Goal: Find specific page/section: Find specific page/section

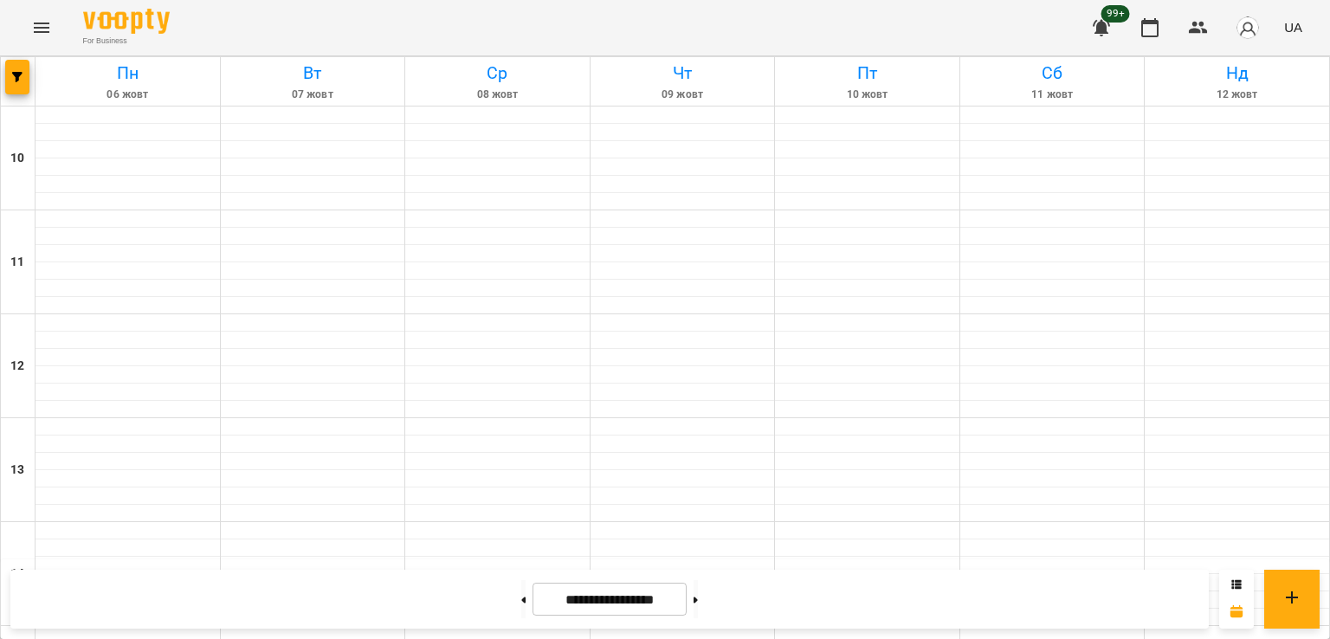
scroll to position [87, 0]
click at [7, 74] on span "button" at bounding box center [17, 77] width 24 height 10
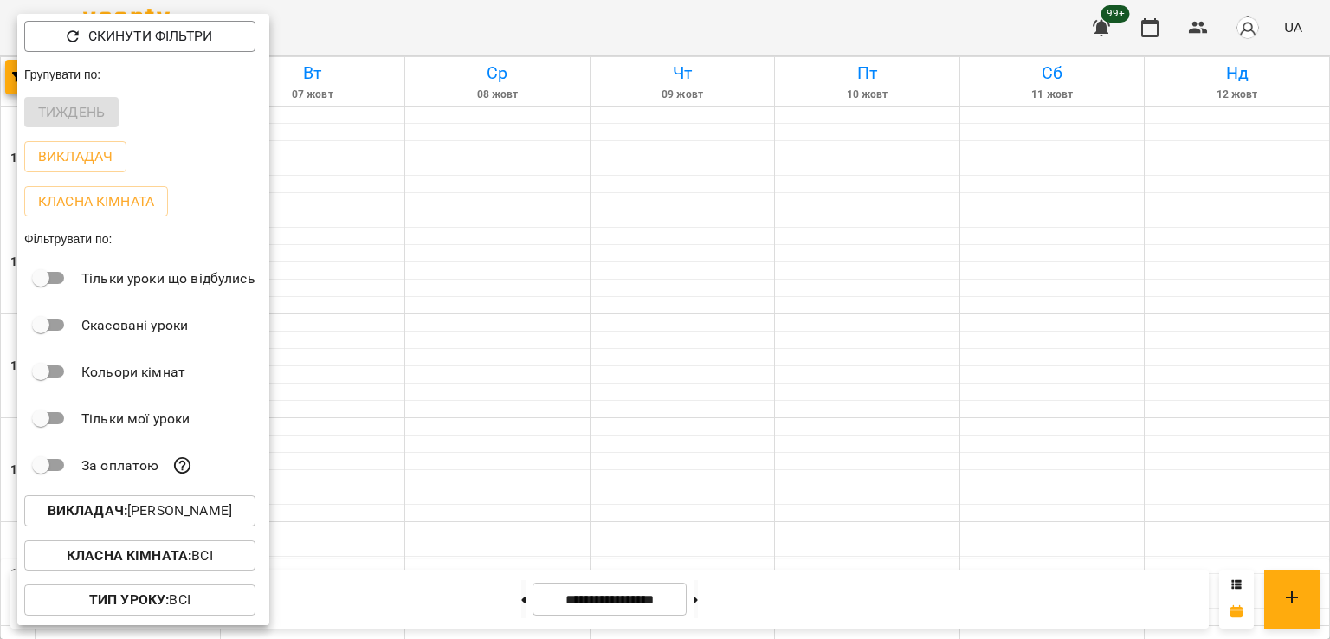
click at [215, 503] on button "Викладач : Роман Ованенко" at bounding box center [139, 510] width 231 height 31
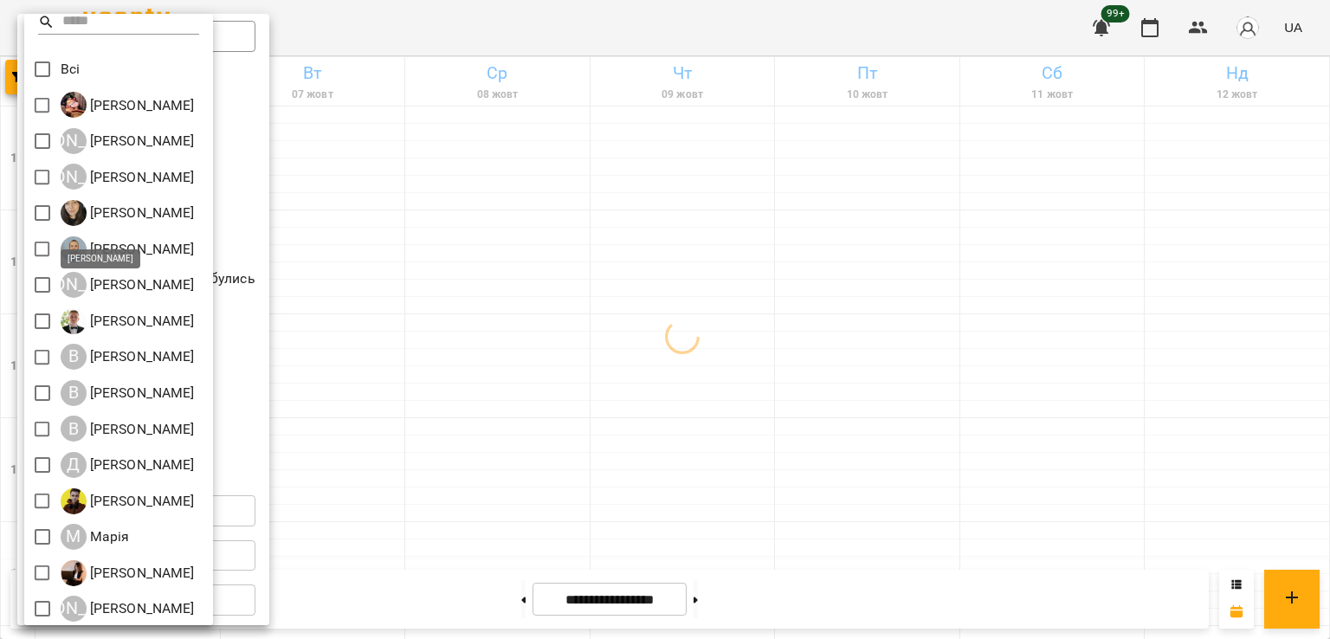
scroll to position [0, 0]
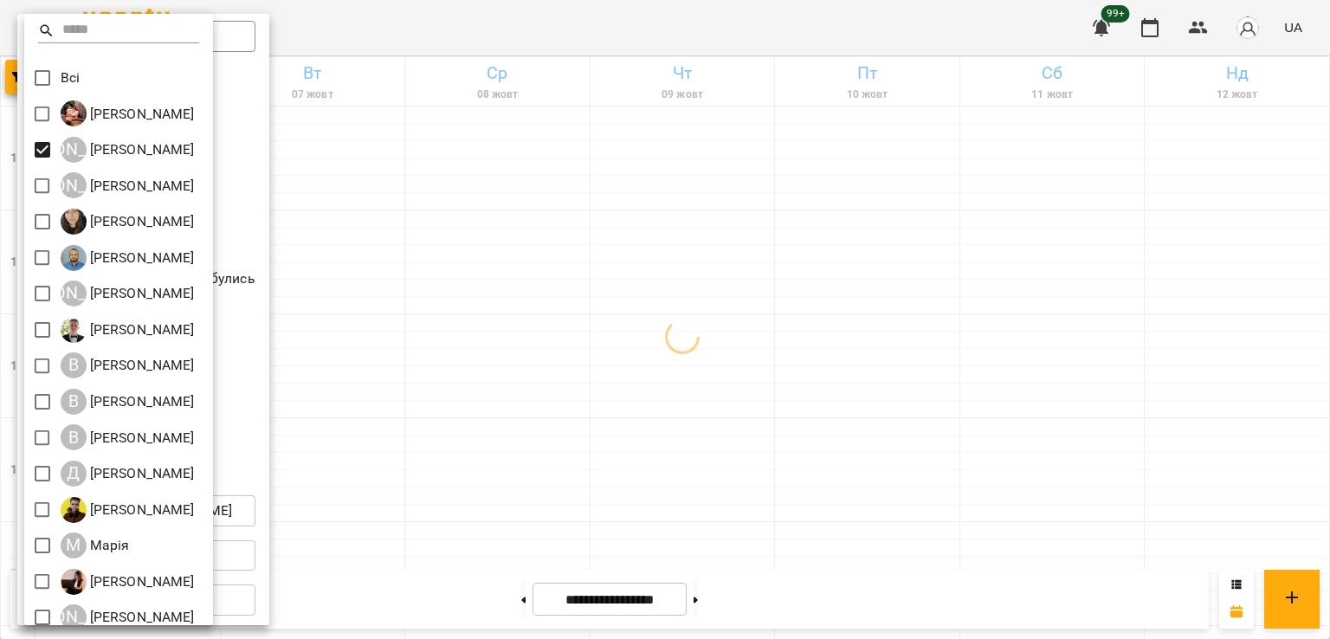
click at [667, 367] on div at bounding box center [665, 319] width 1330 height 639
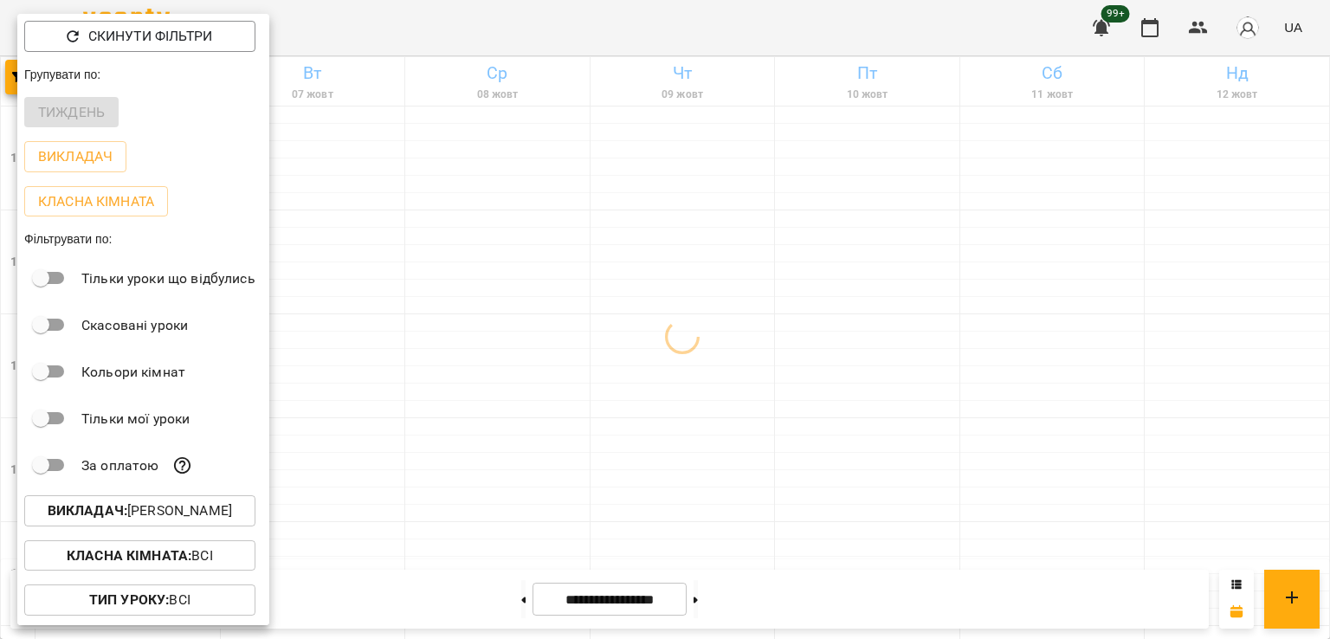
click at [596, 402] on div at bounding box center [665, 319] width 1330 height 639
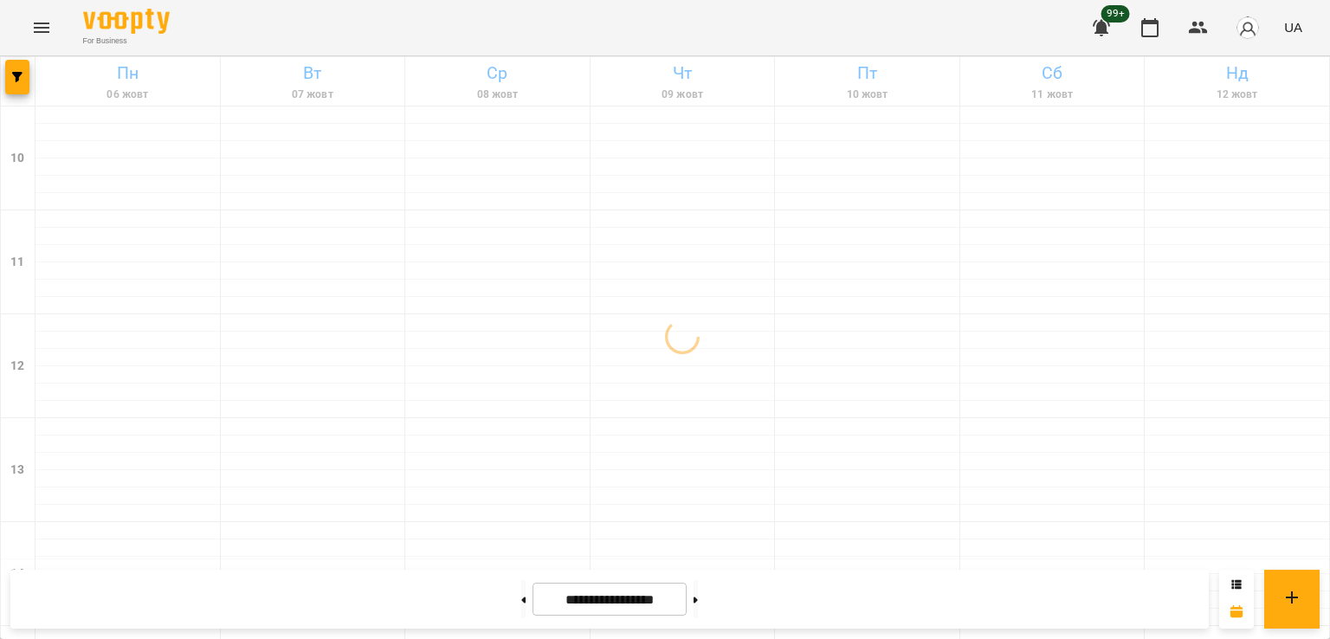
scroll to position [693, 0]
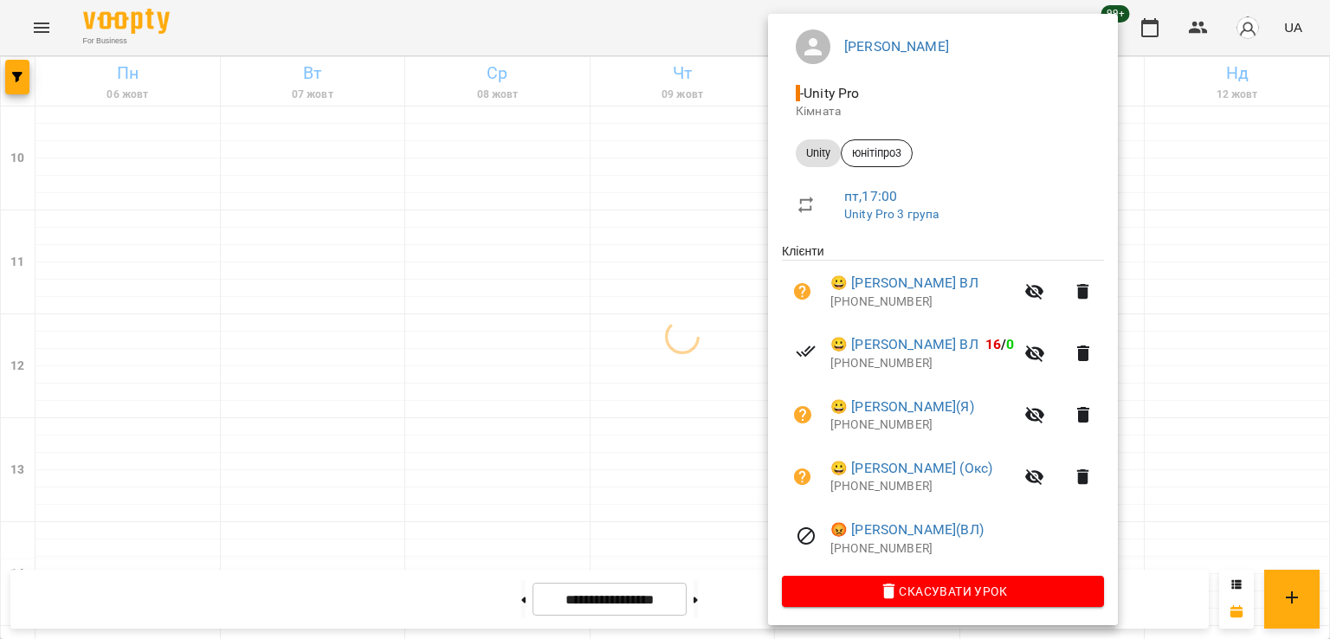
scroll to position [148, 0]
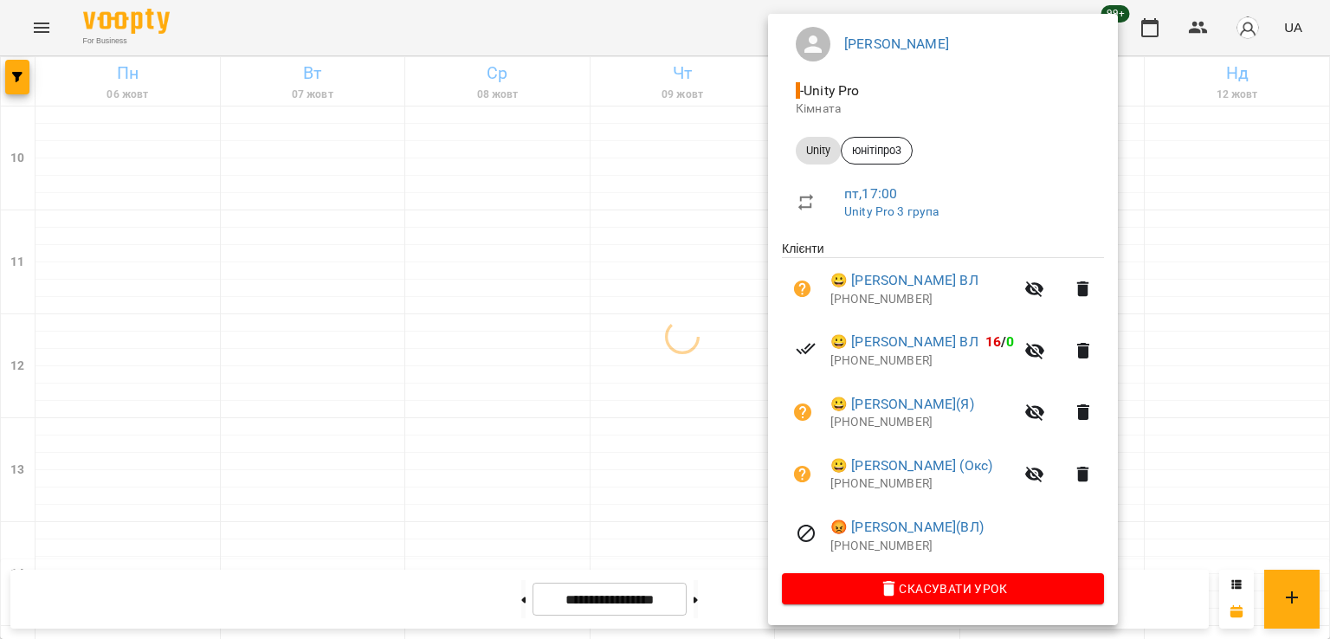
click at [582, 372] on div at bounding box center [665, 319] width 1330 height 639
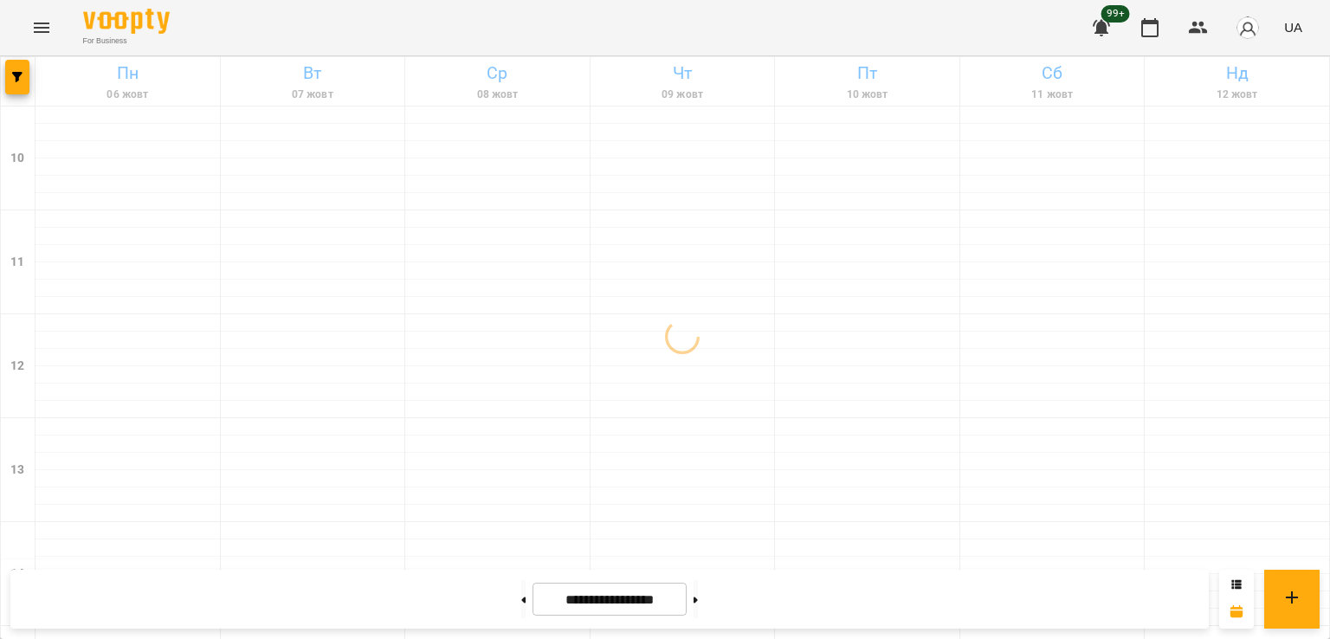
scroll to position [896, 0]
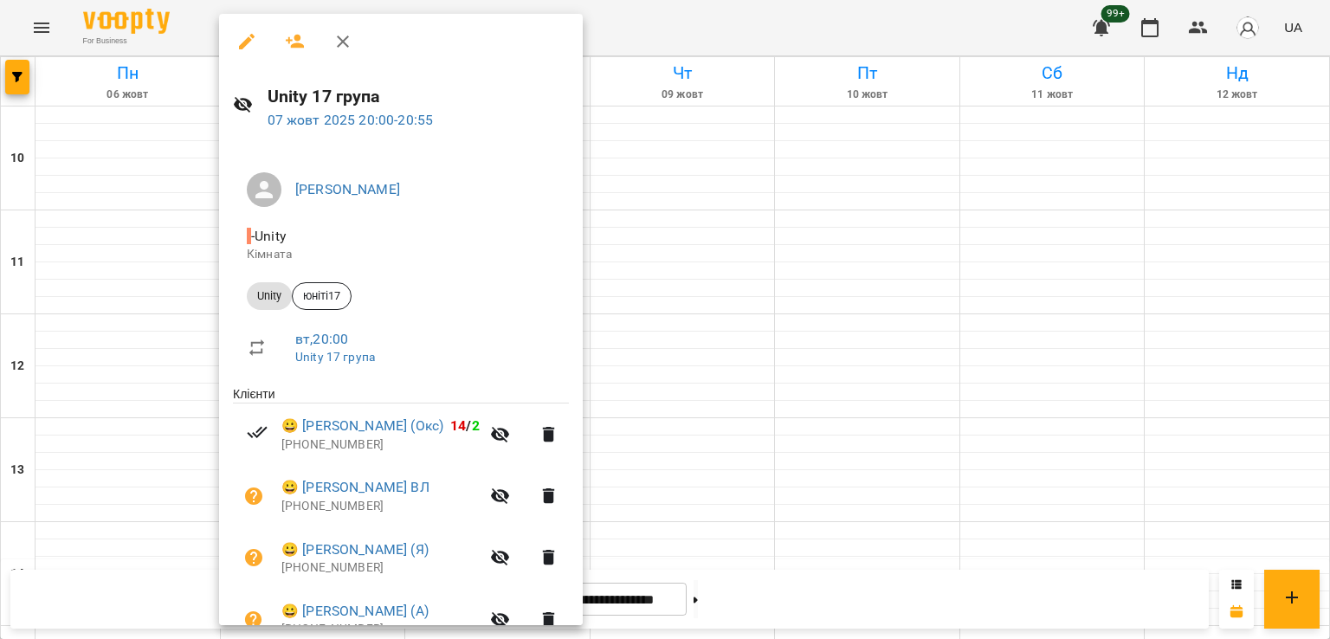
click at [707, 320] on div at bounding box center [665, 319] width 1330 height 639
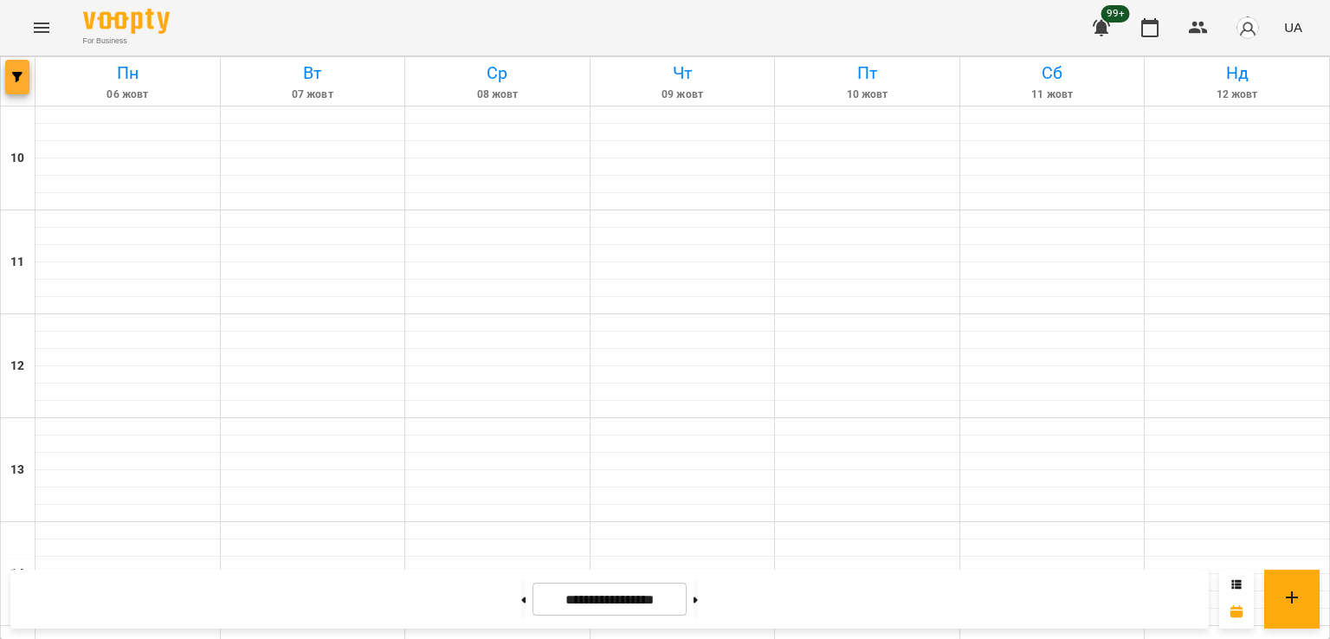
click at [16, 73] on icon "button" at bounding box center [17, 77] width 10 height 10
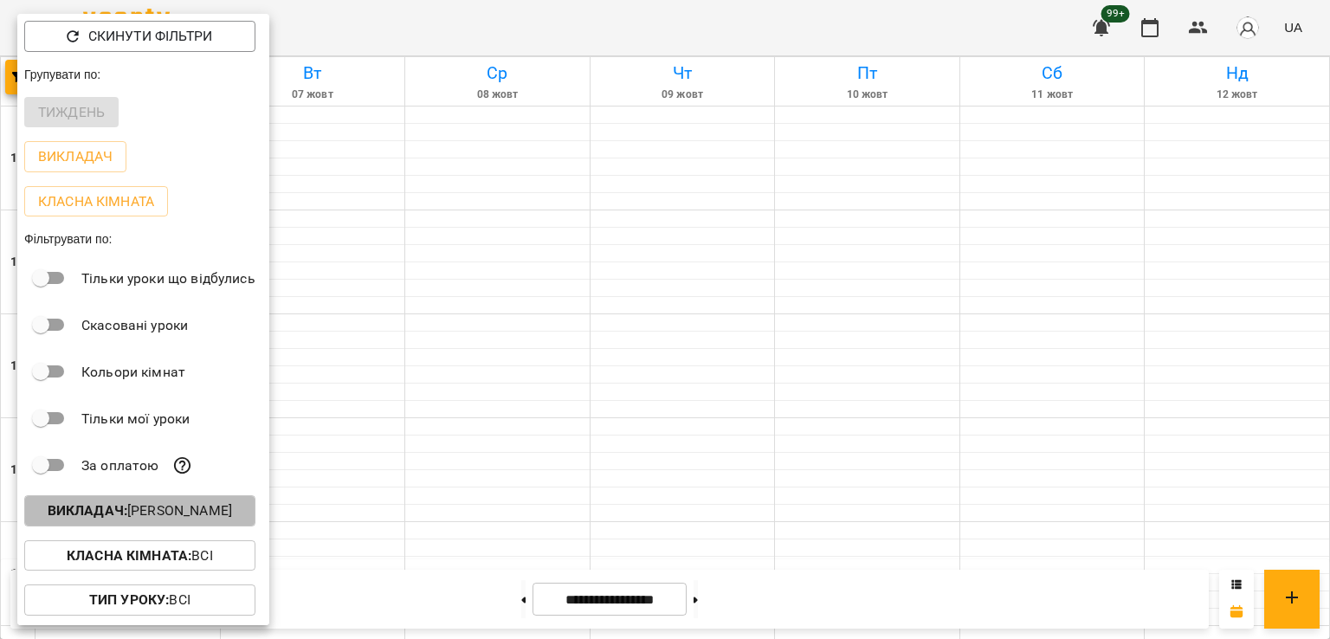
click at [173, 502] on button "Викладач : Альберт Волков" at bounding box center [139, 510] width 231 height 31
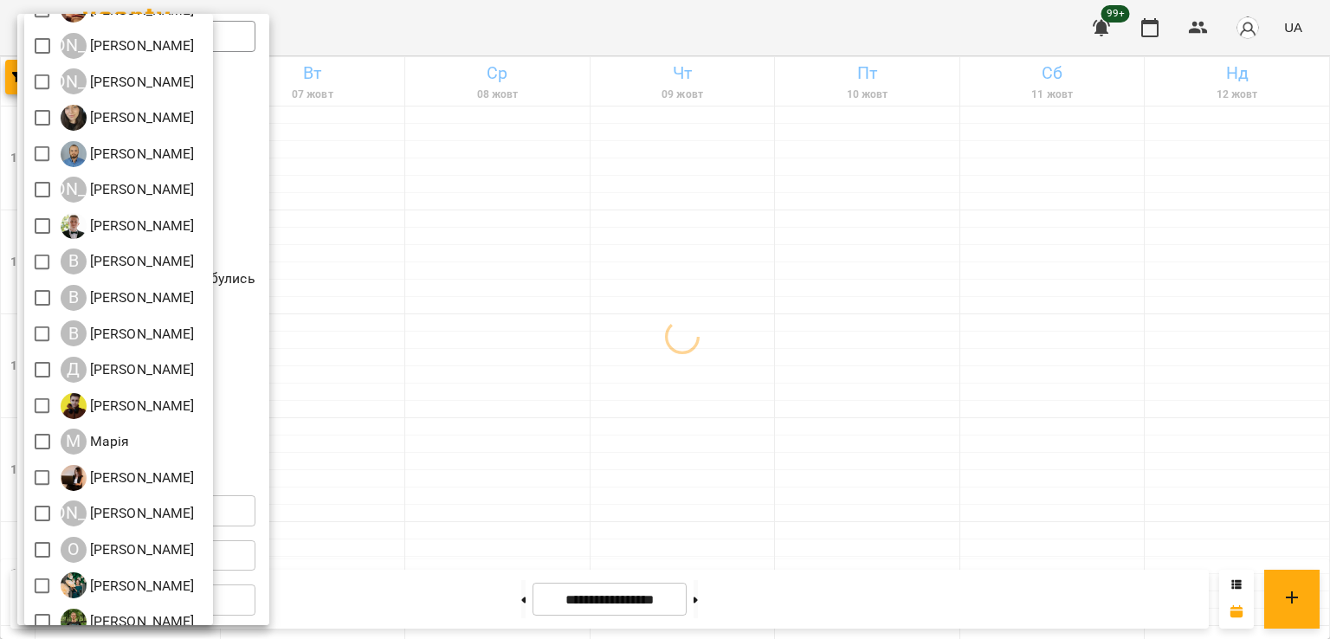
scroll to position [194, 0]
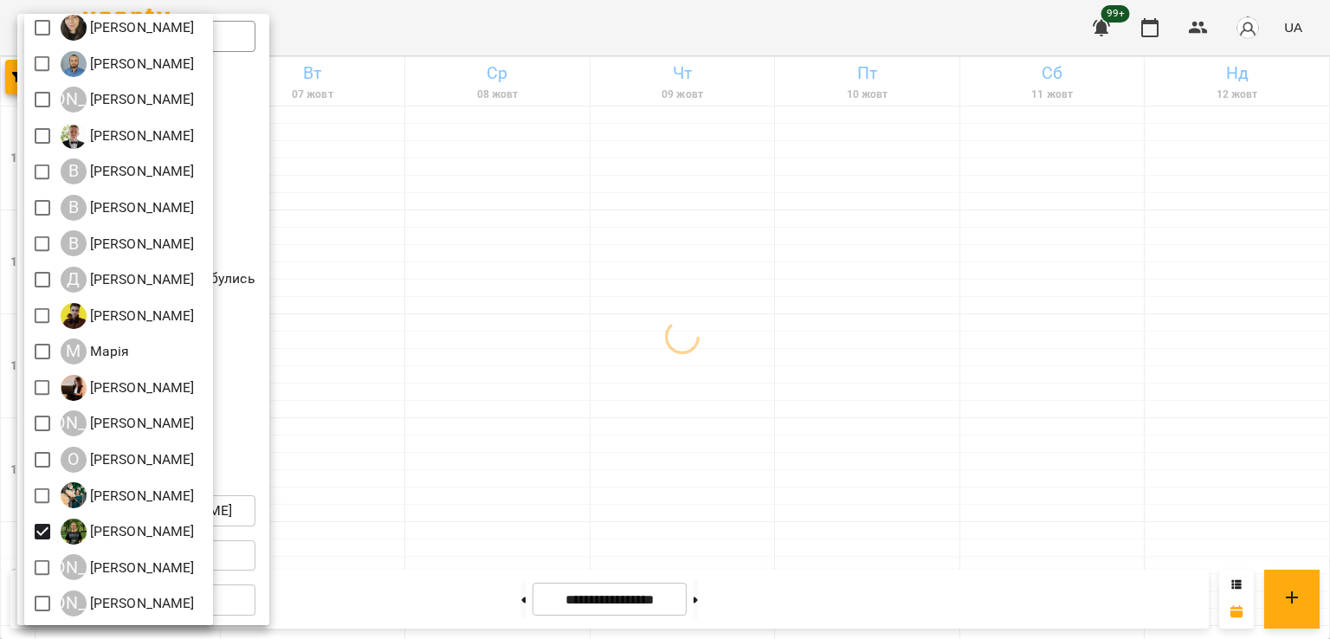
click at [634, 395] on div at bounding box center [665, 319] width 1330 height 639
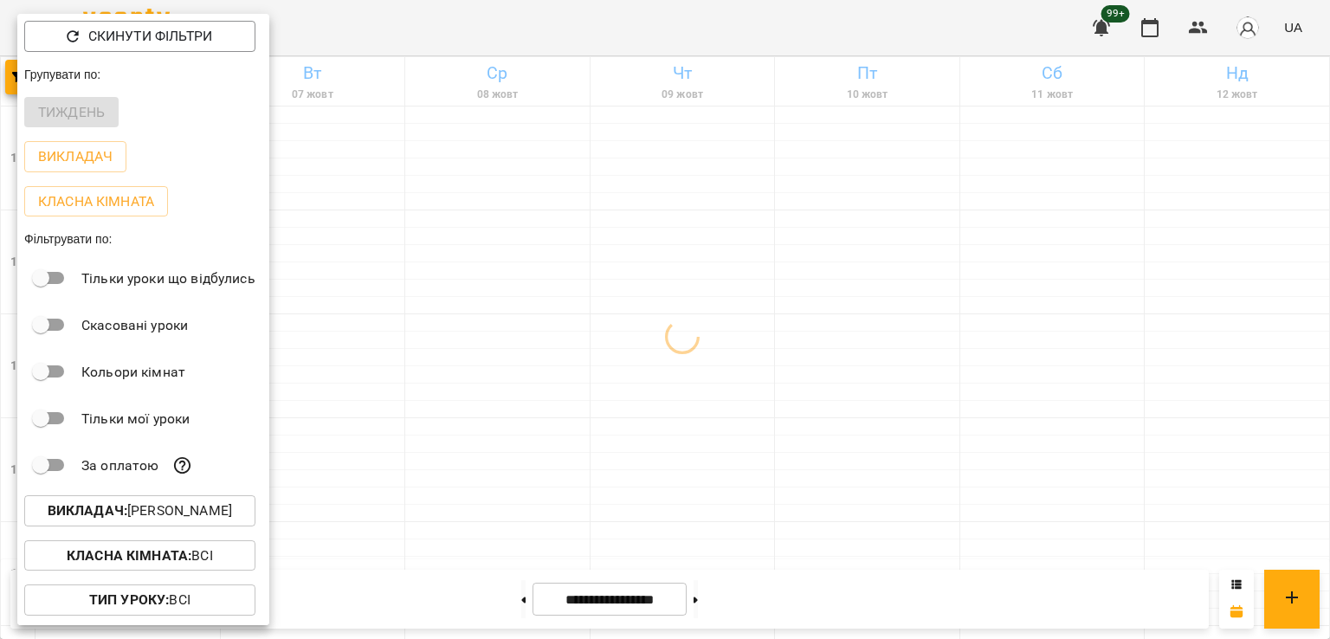
click at [702, 184] on div at bounding box center [665, 319] width 1330 height 639
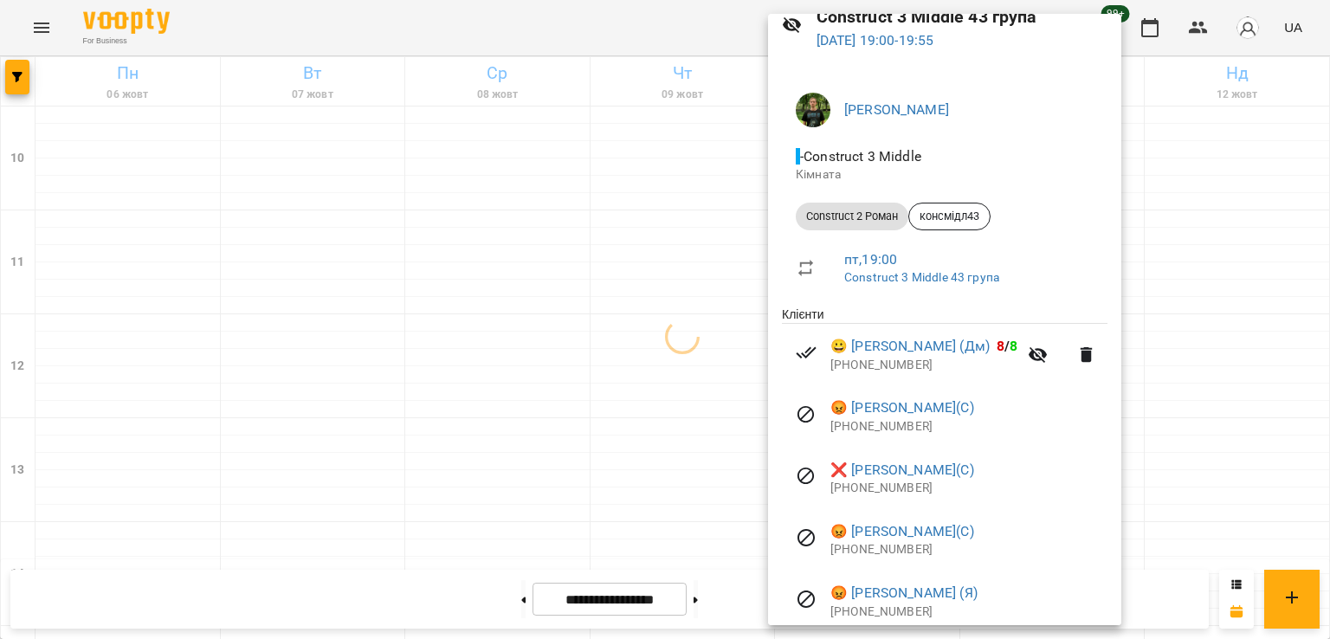
scroll to position [148, 0]
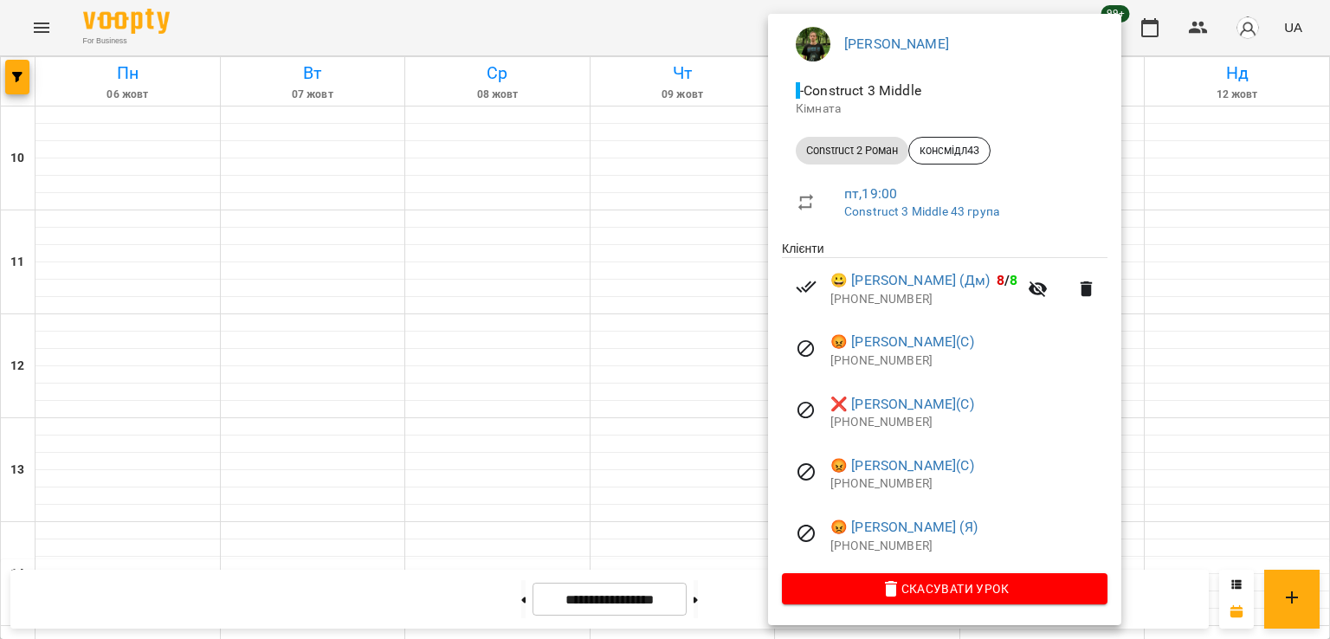
click at [437, 346] on div at bounding box center [665, 319] width 1330 height 639
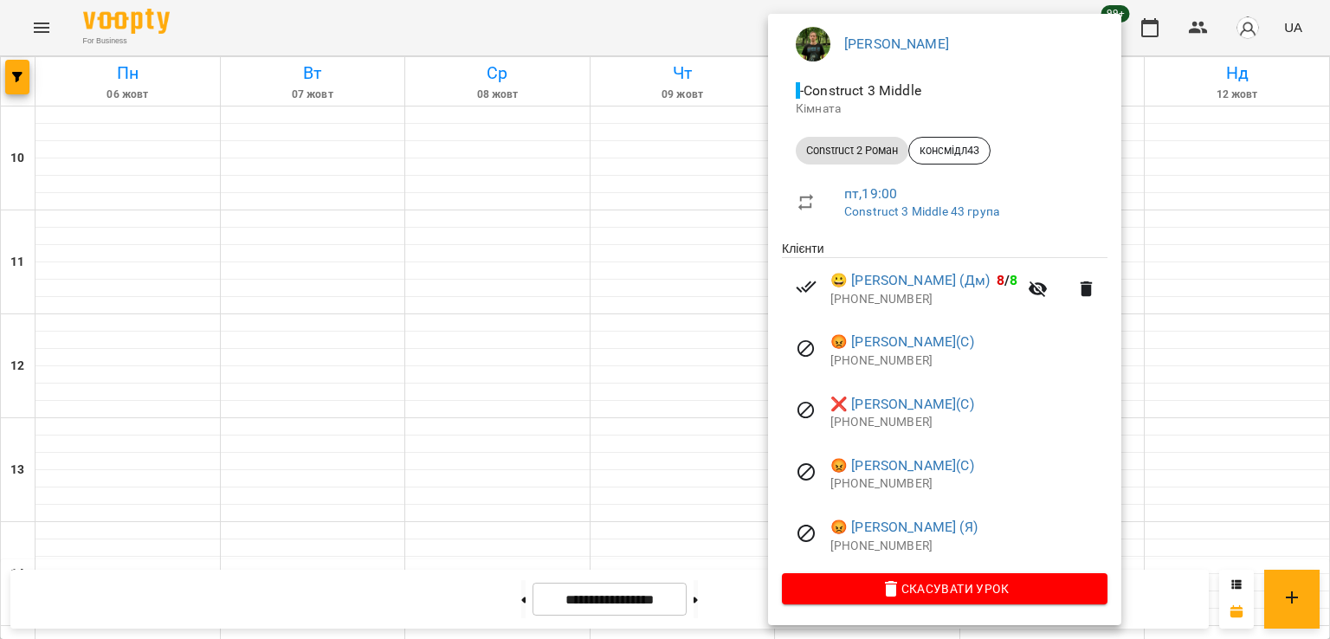
click at [519, 146] on div at bounding box center [665, 319] width 1330 height 639
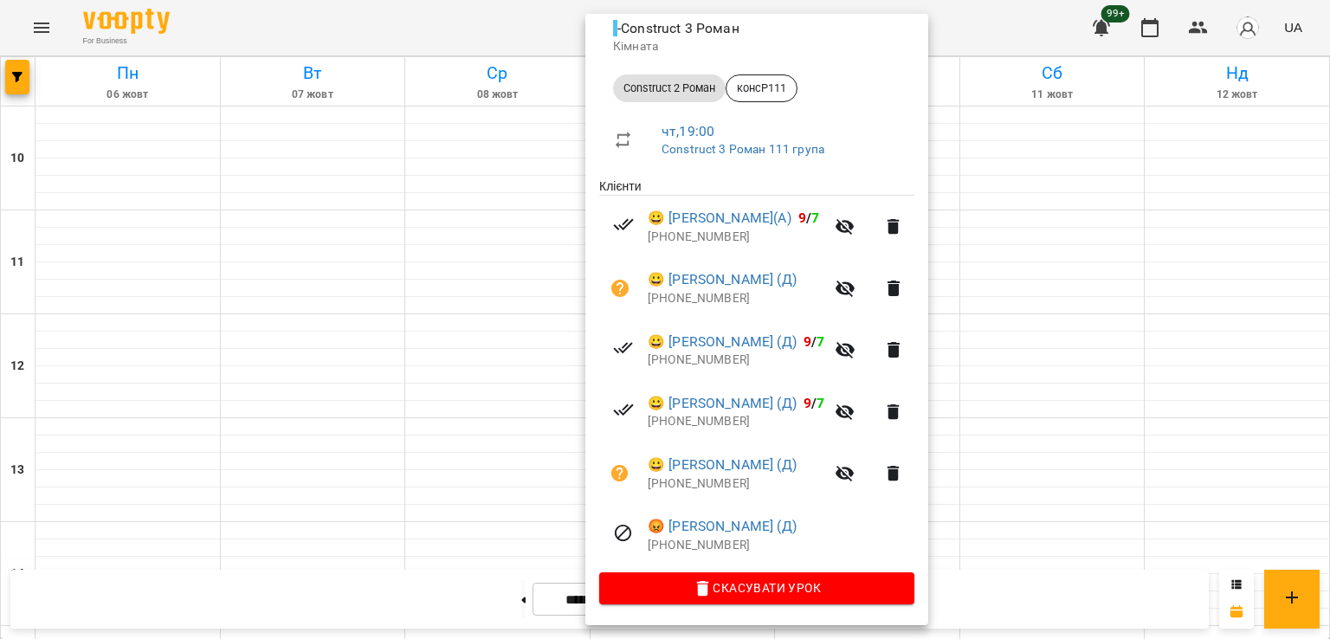
scroll to position [210, 0]
click at [473, 189] on div at bounding box center [665, 319] width 1330 height 639
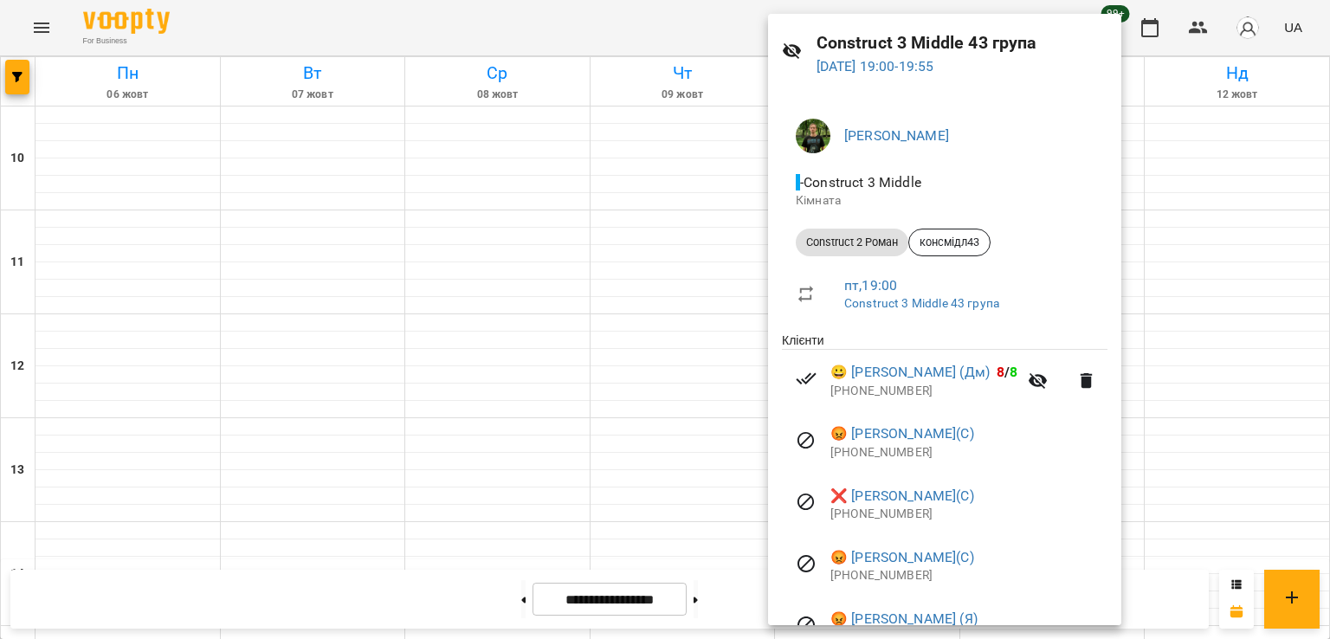
scroll to position [148, 0]
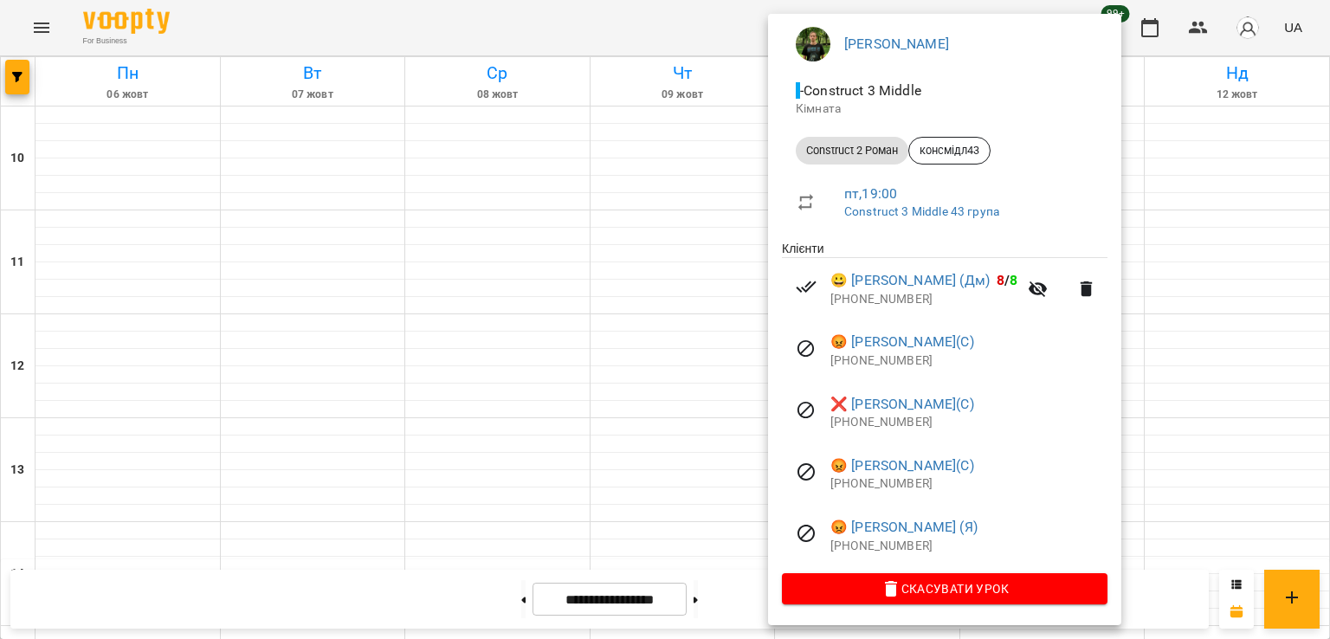
click at [560, 191] on div at bounding box center [665, 319] width 1330 height 639
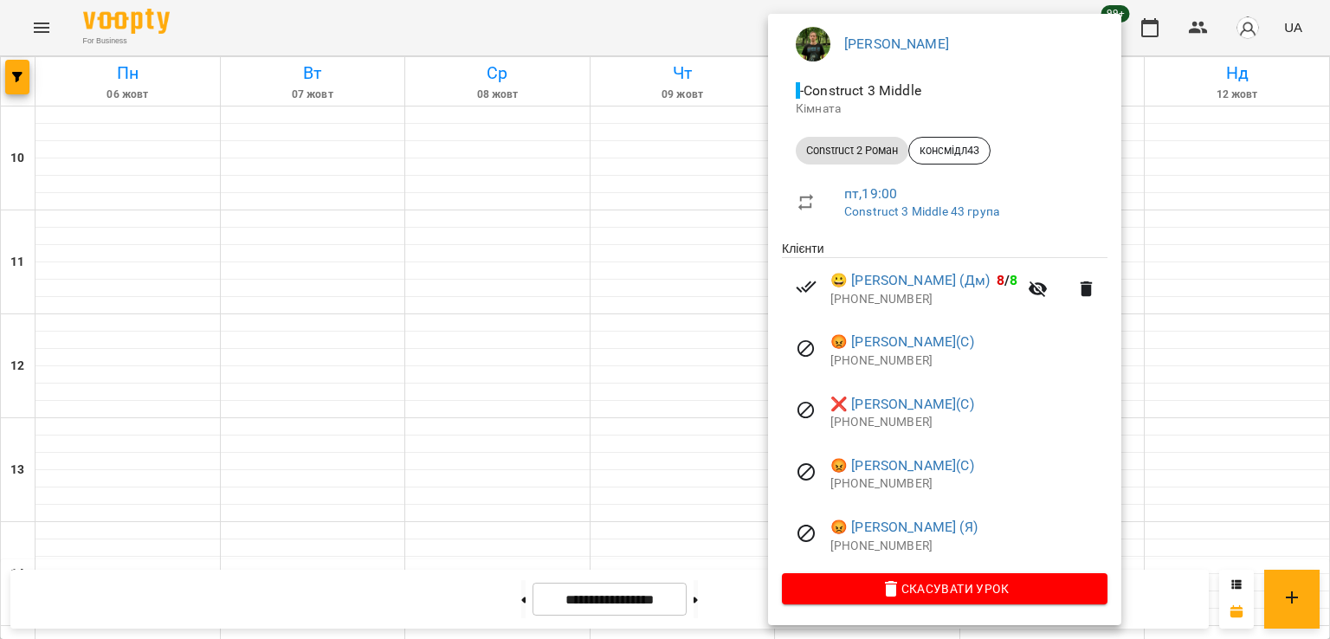
click at [648, 204] on div at bounding box center [665, 319] width 1330 height 639
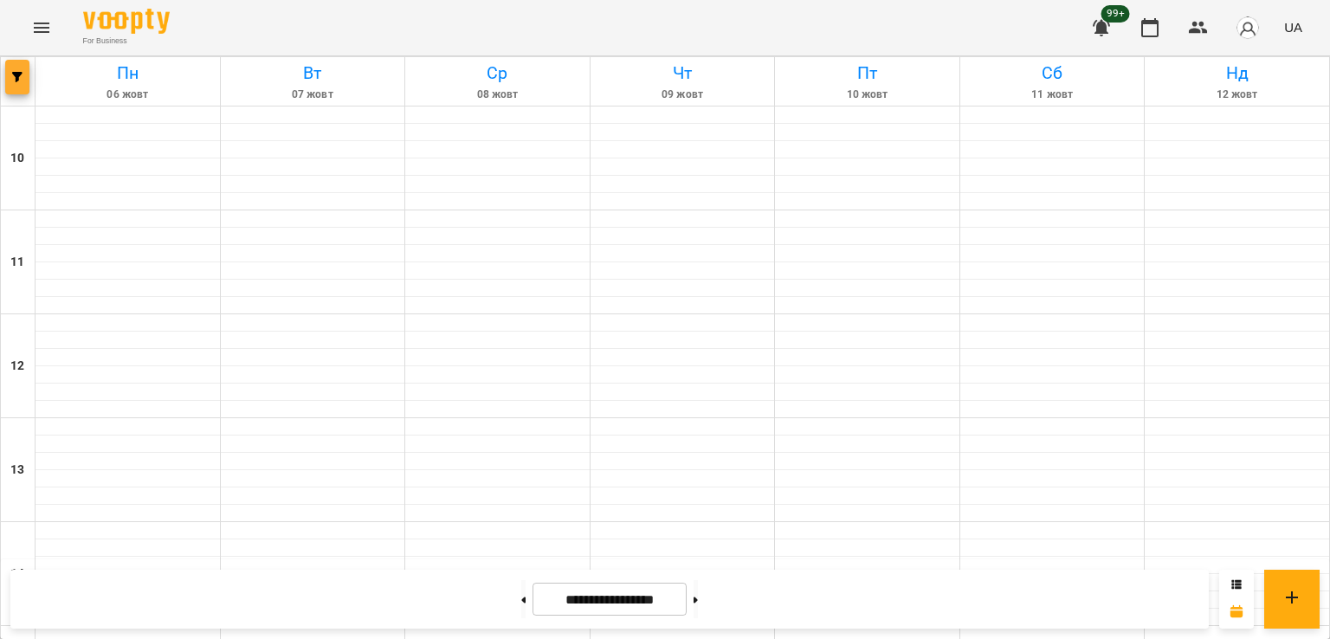
click at [21, 74] on icon "button" at bounding box center [17, 77] width 10 height 10
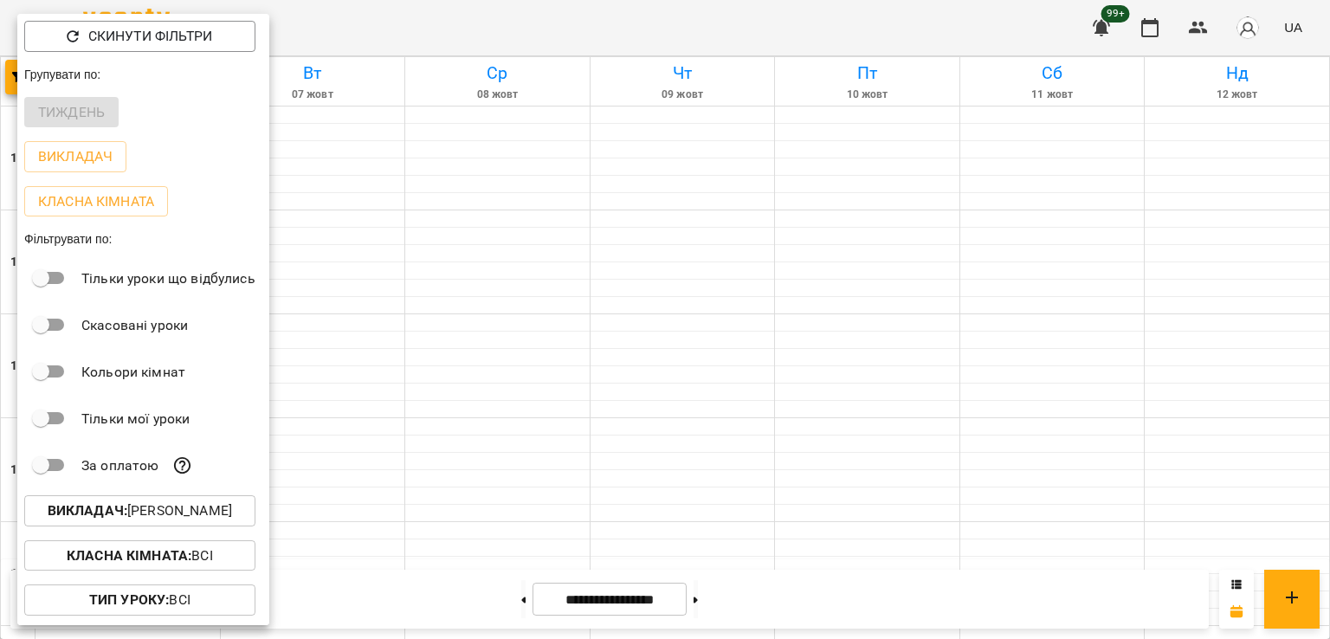
click at [210, 513] on p "Викладач : Роман Ованенко" at bounding box center [140, 511] width 184 height 21
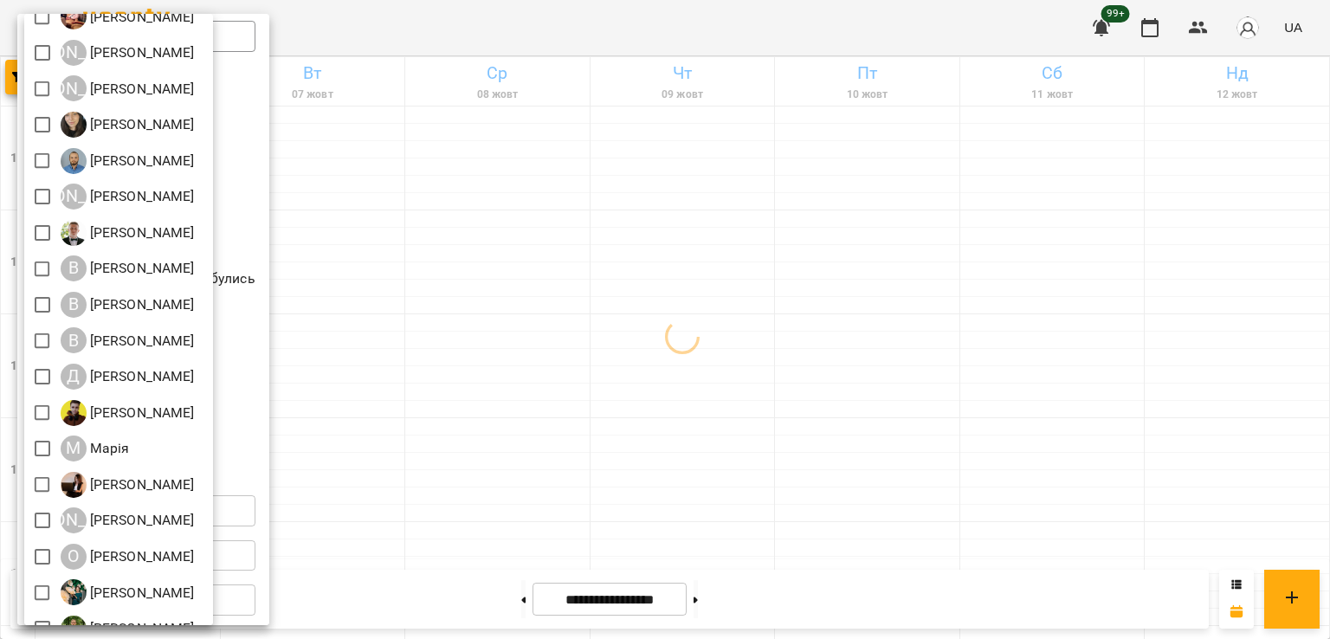
scroll to position [194, 0]
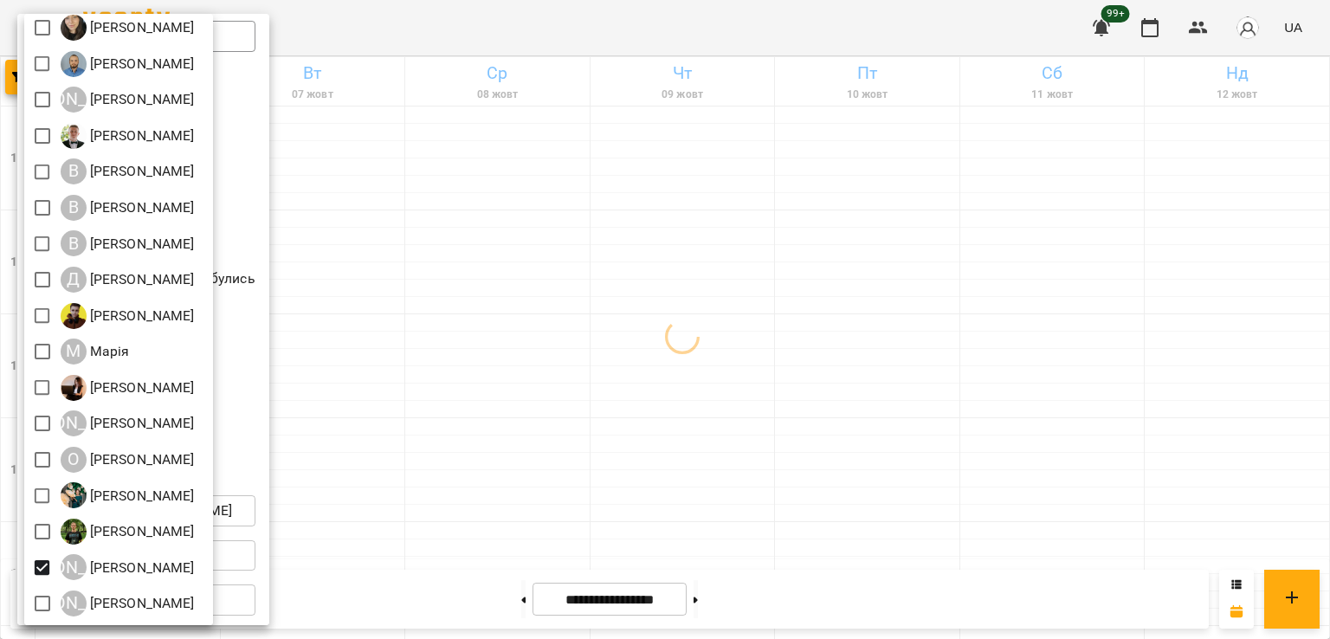
click at [606, 415] on div at bounding box center [665, 319] width 1330 height 639
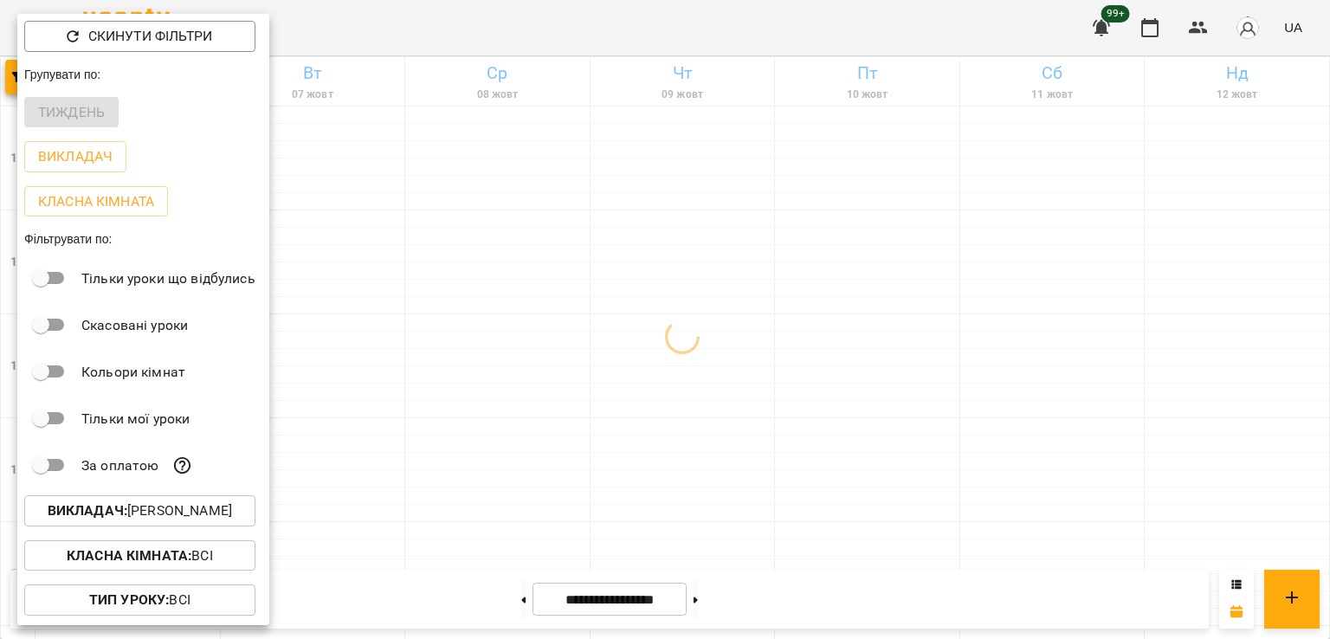
click at [535, 391] on div at bounding box center [665, 319] width 1330 height 639
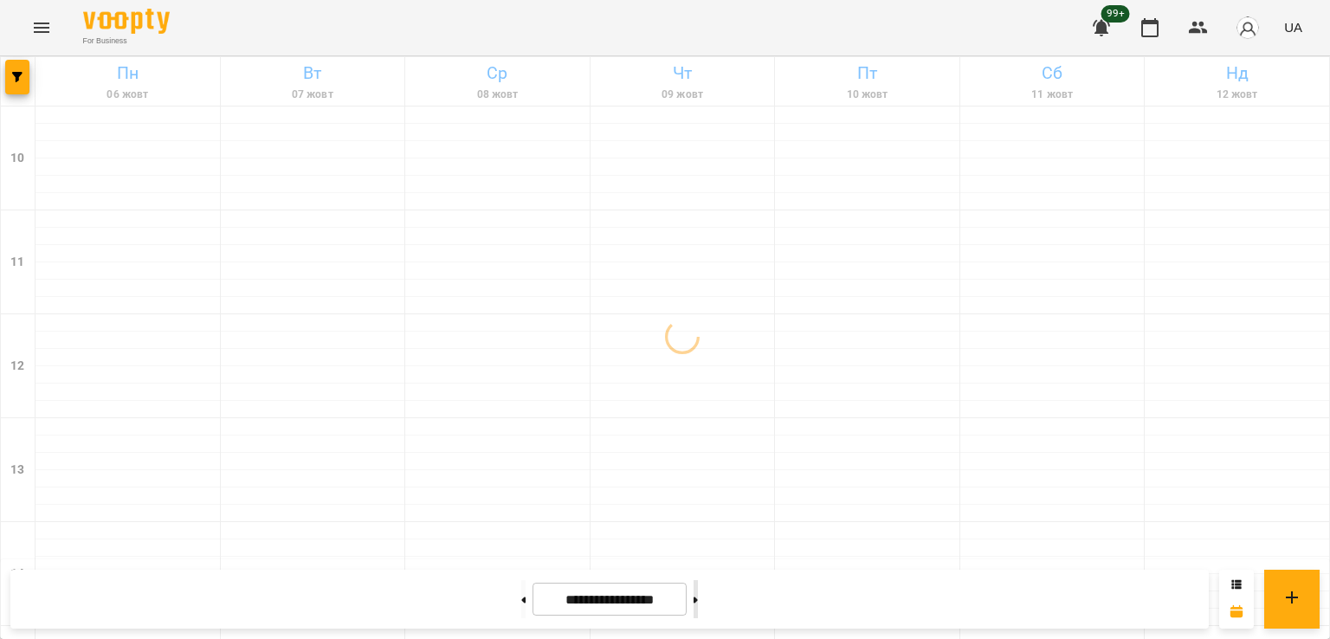
click at [698, 600] on icon at bounding box center [696, 600] width 4 height 7
type input "**********"
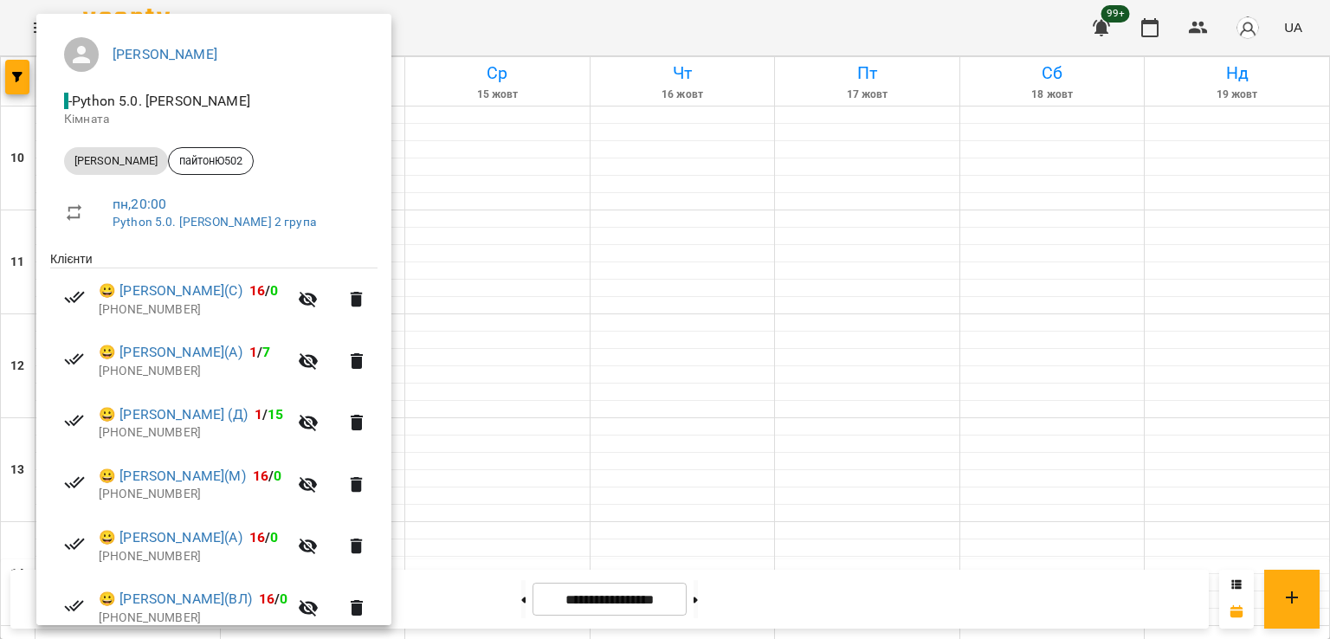
scroll to position [333, 0]
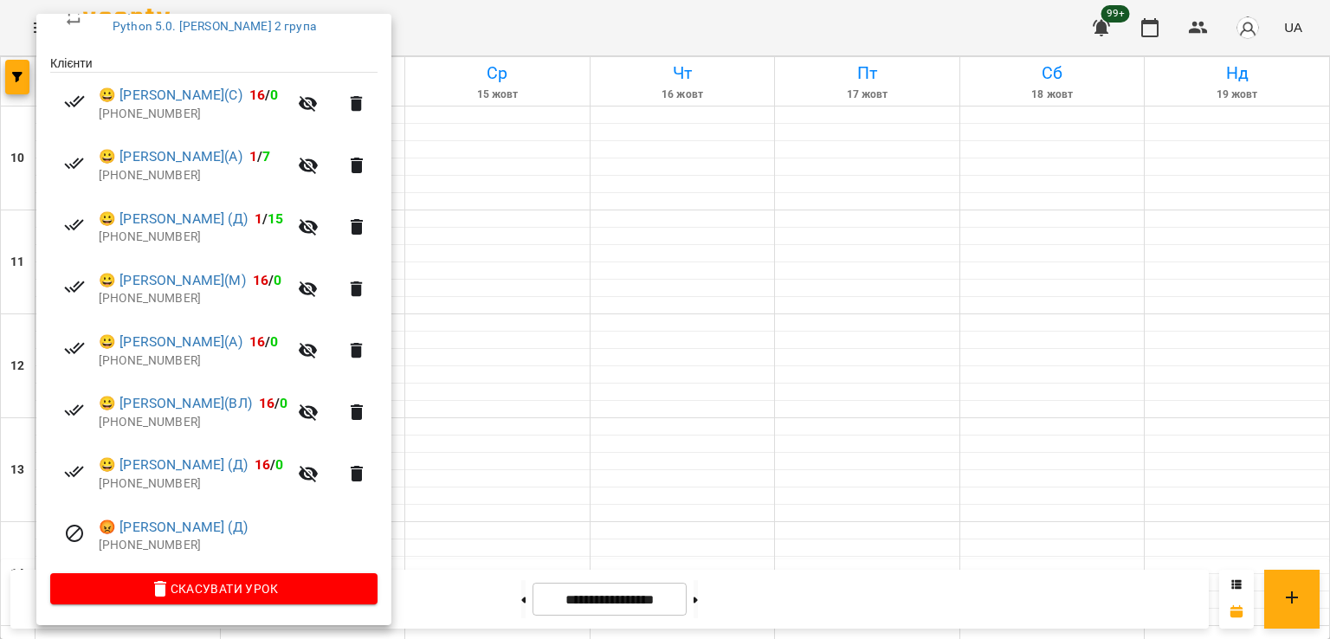
click at [510, 399] on div at bounding box center [665, 319] width 1330 height 639
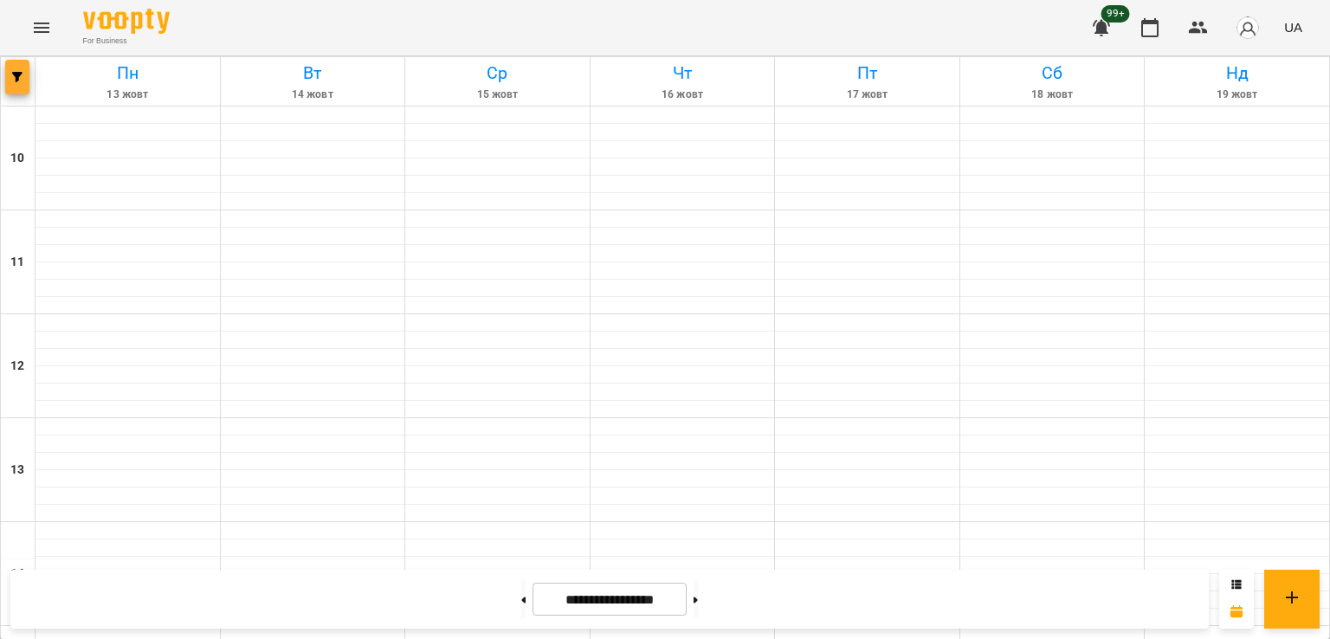
drag, startPoint x: 0, startPoint y: 79, endPoint x: 12, endPoint y: 81, distance: 12.2
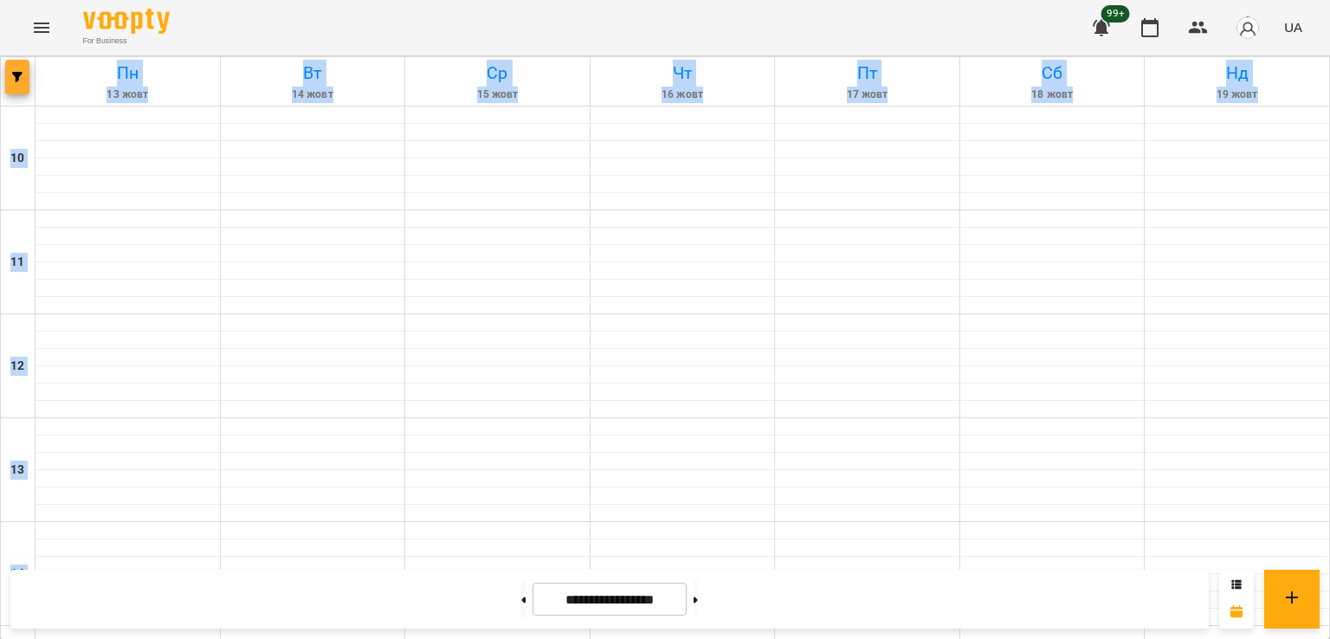
click at [13, 80] on icon "button" at bounding box center [17, 77] width 10 height 10
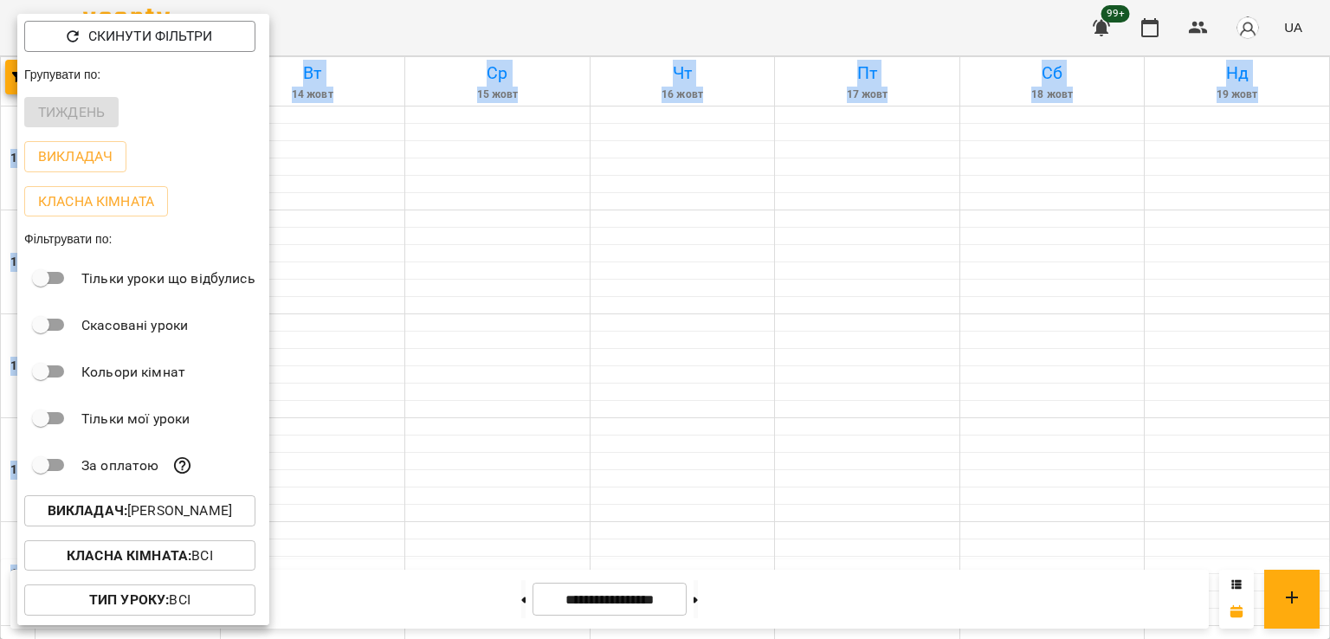
click at [151, 506] on p "Викладач : Юрій Шпак" at bounding box center [140, 511] width 184 height 21
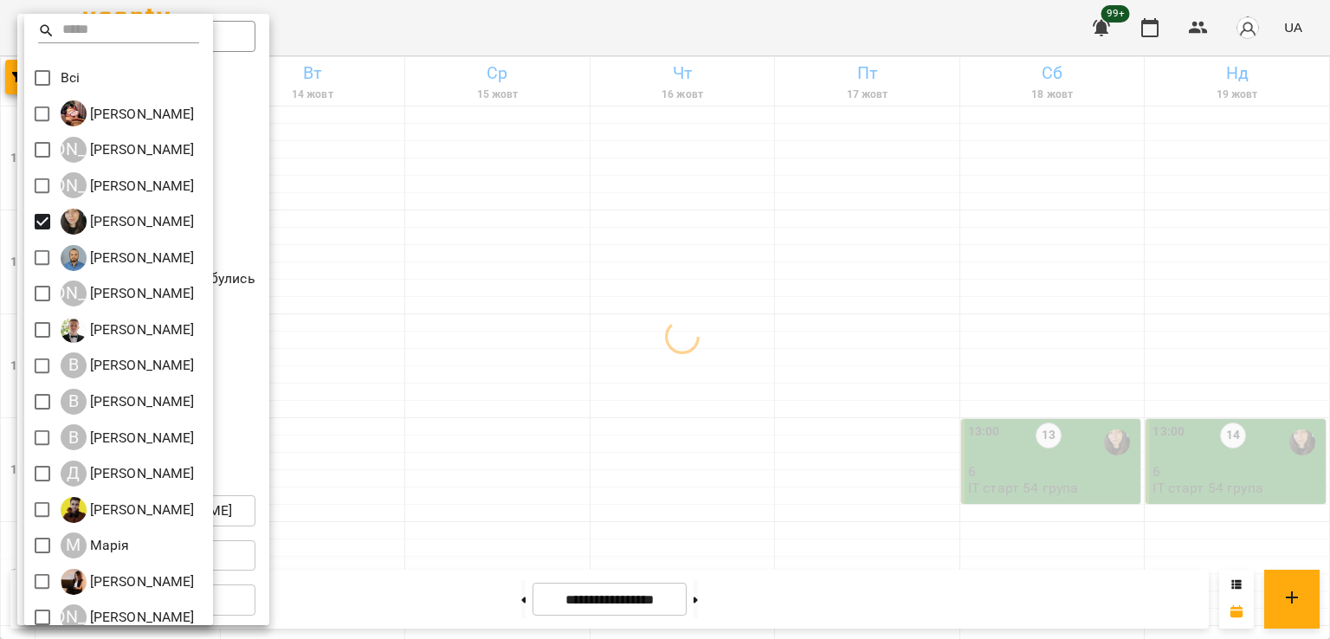
drag, startPoint x: 733, startPoint y: 379, endPoint x: 768, endPoint y: 390, distance: 37.3
click at [734, 379] on div at bounding box center [665, 319] width 1330 height 639
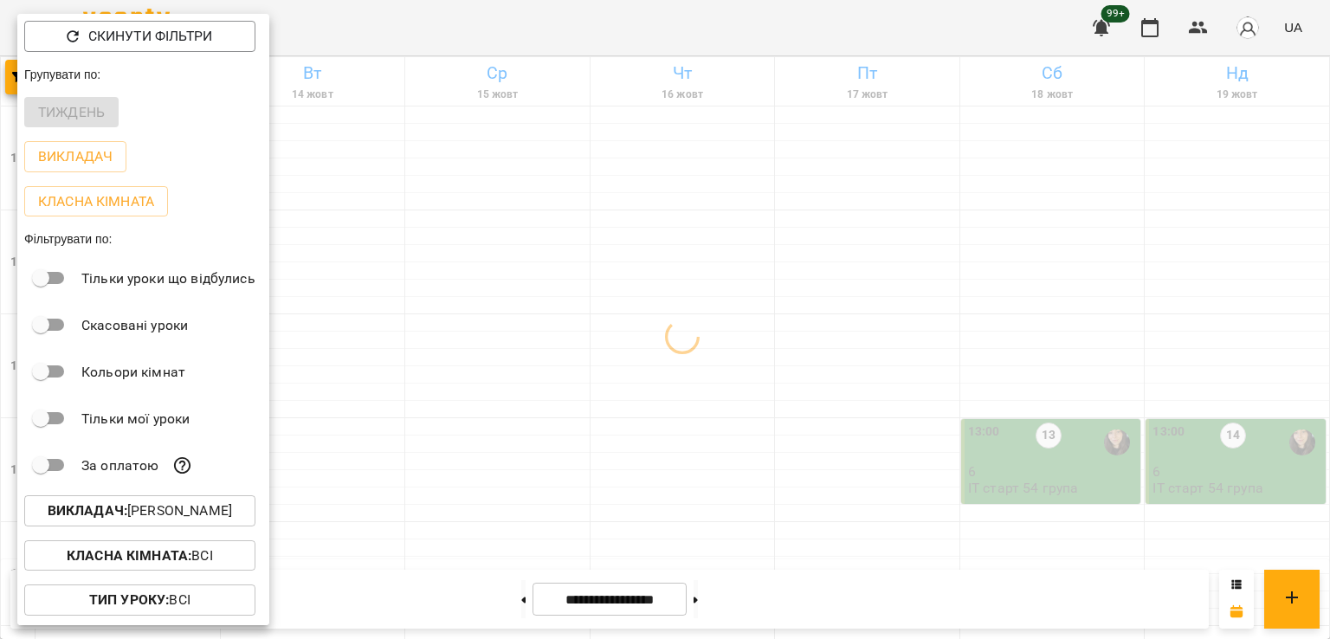
click at [891, 395] on div at bounding box center [665, 319] width 1330 height 639
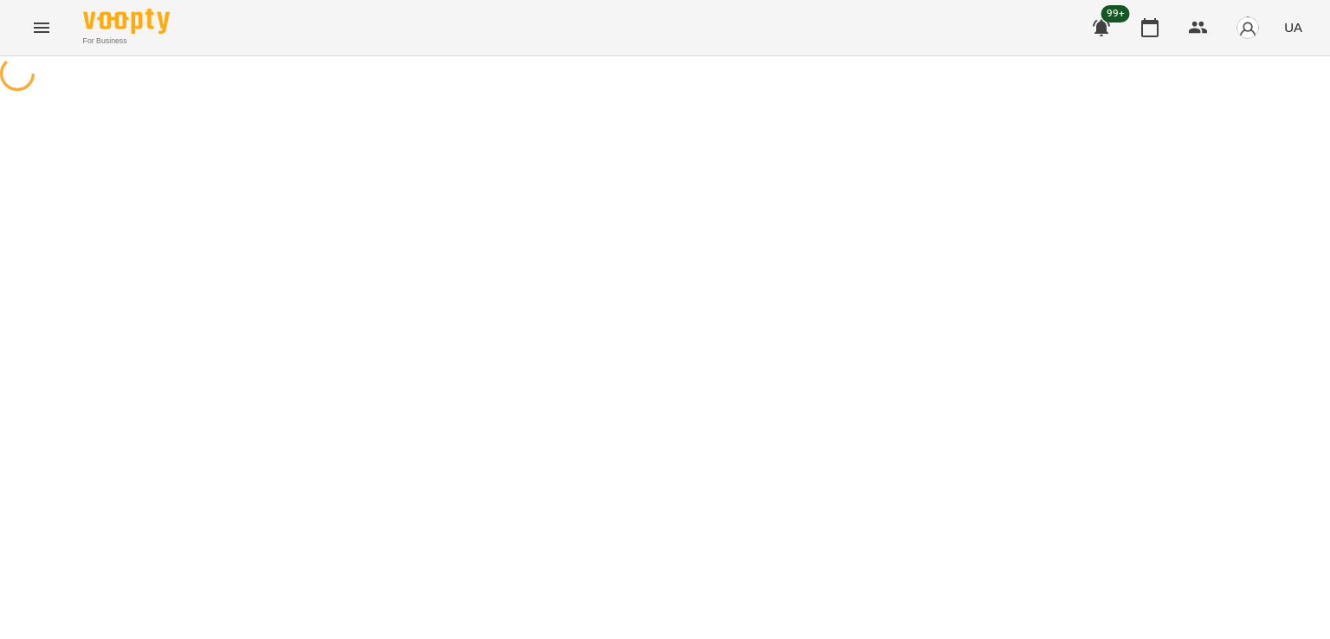
click at [42, 27] on icon "Menu" at bounding box center [42, 28] width 16 height 10
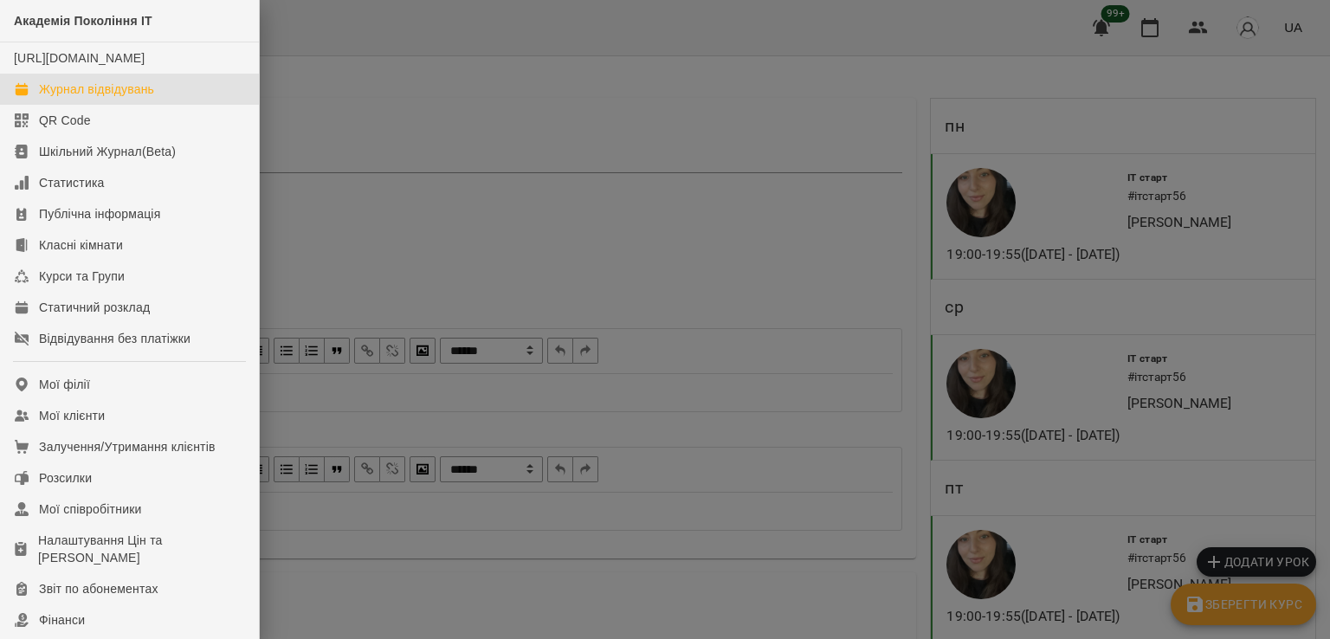
click at [153, 105] on link "Журнал відвідувань" at bounding box center [129, 89] width 259 height 31
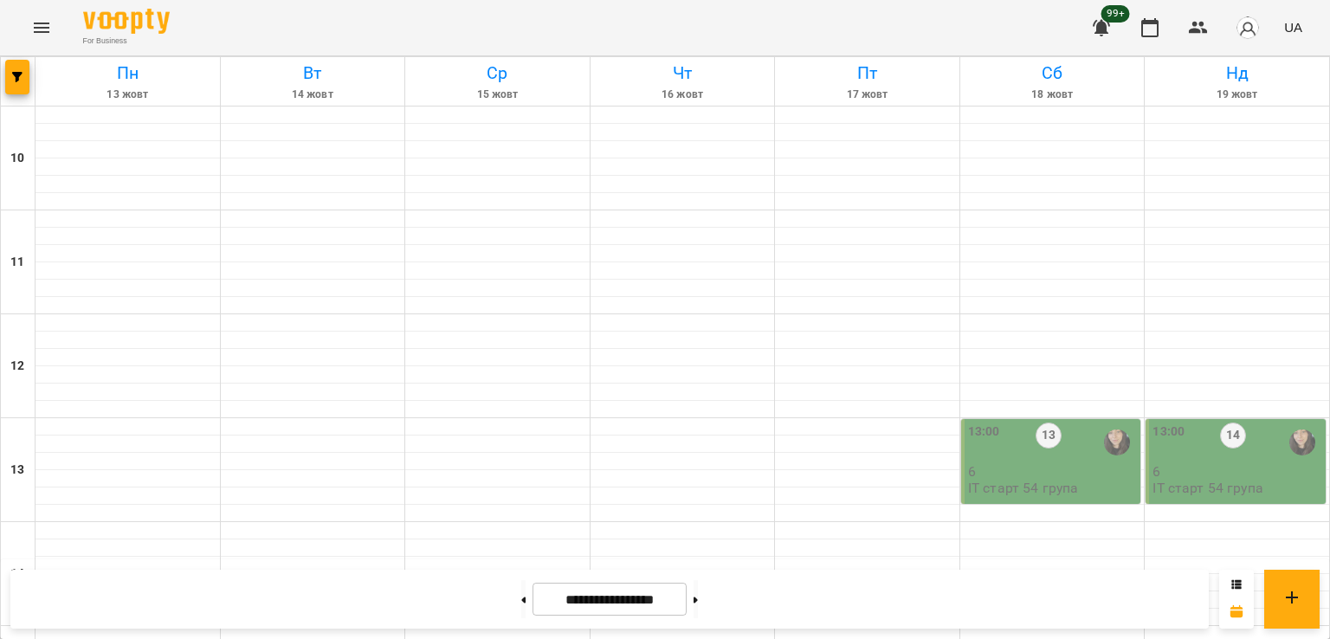
scroll to position [896, 0]
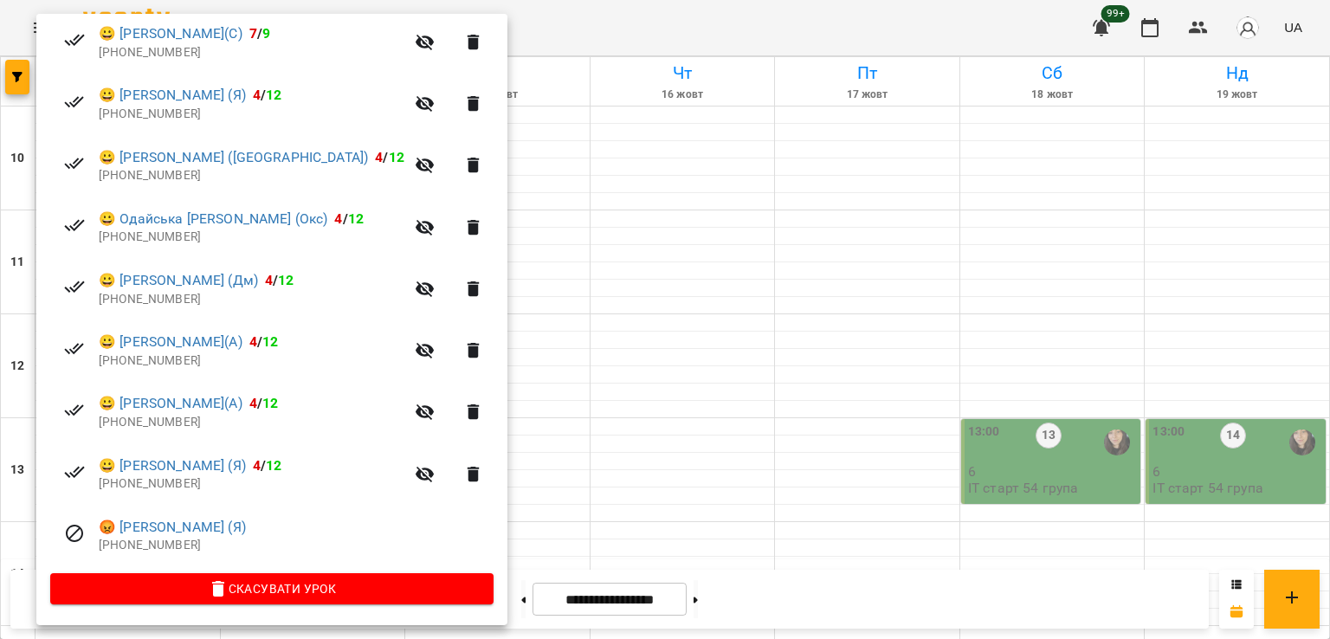
scroll to position [395, 0]
click at [492, 288] on div at bounding box center [665, 319] width 1330 height 639
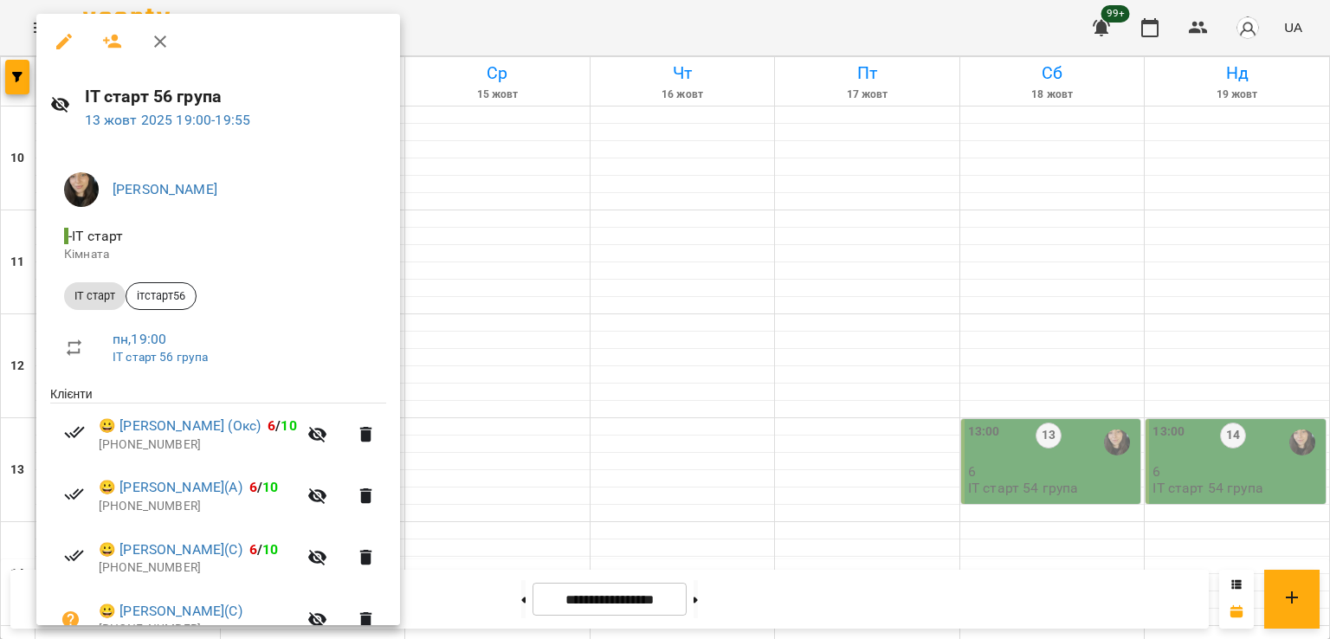
scroll to position [87, 0]
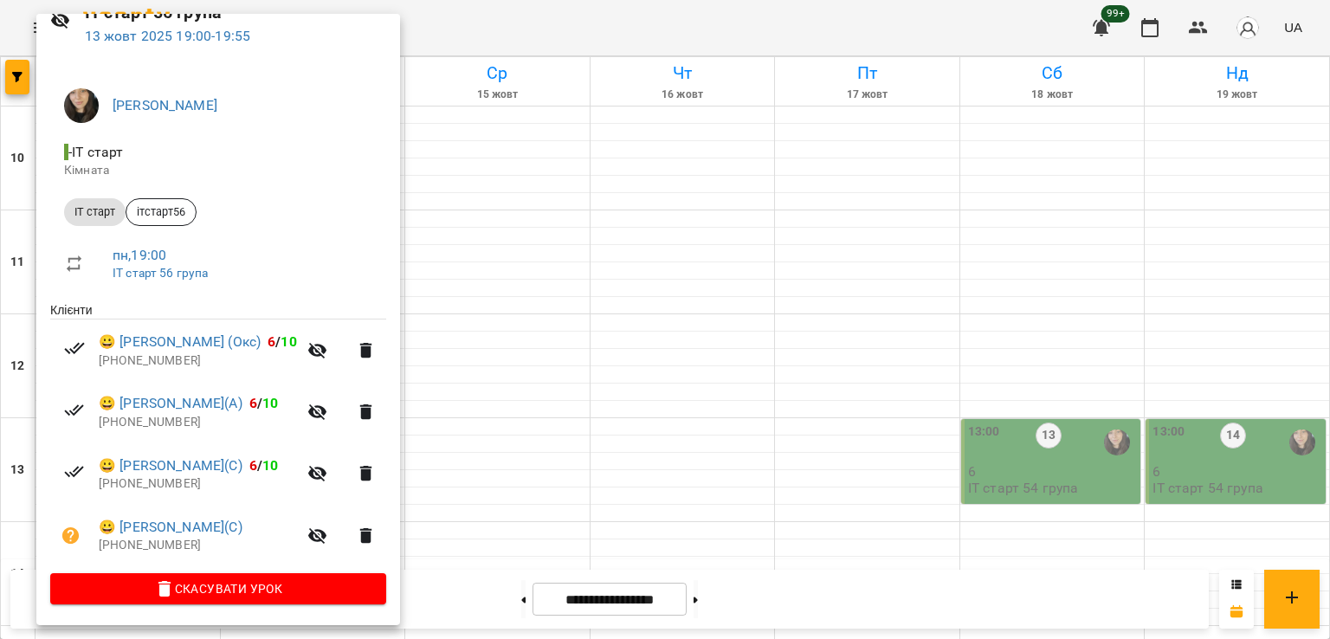
click at [492, 318] on div at bounding box center [665, 319] width 1330 height 639
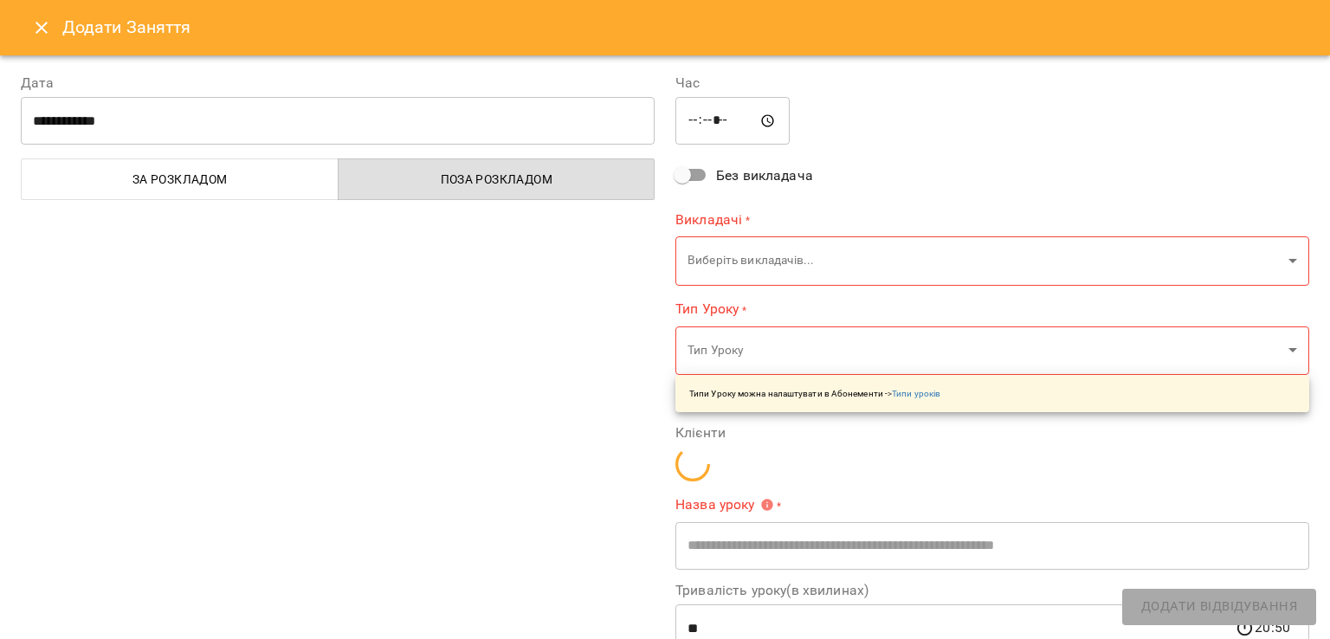
type input "**********"
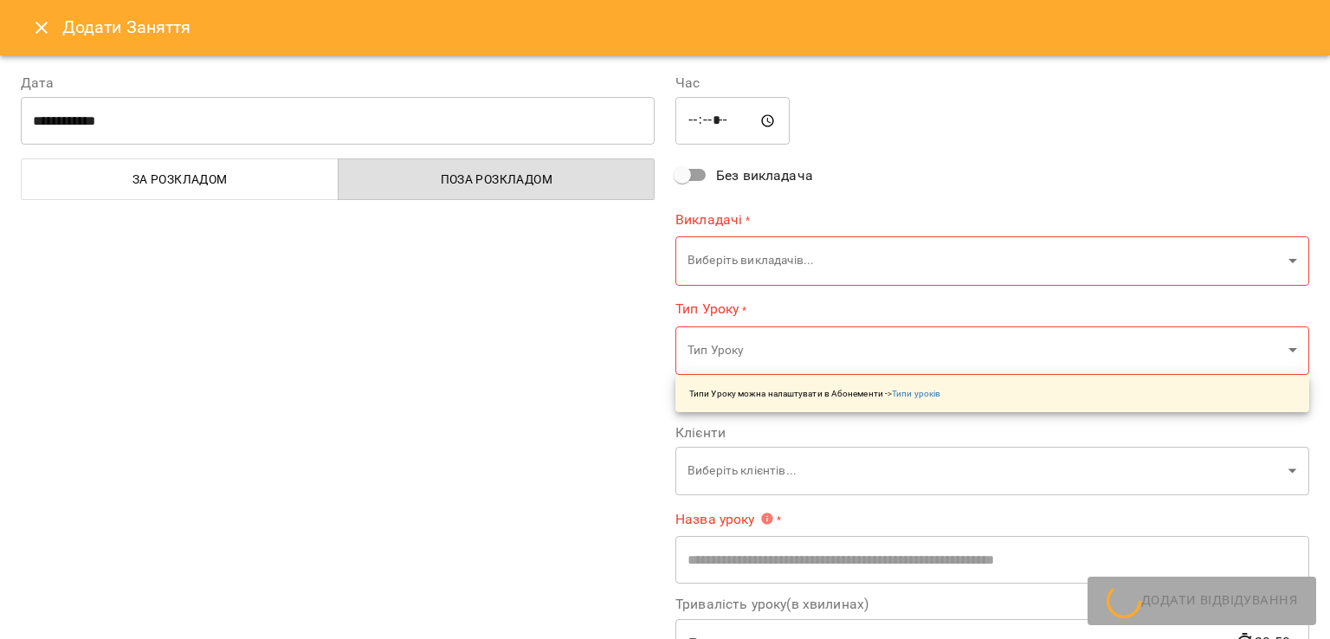
click at [38, 16] on button "Close" at bounding box center [42, 28] width 42 height 42
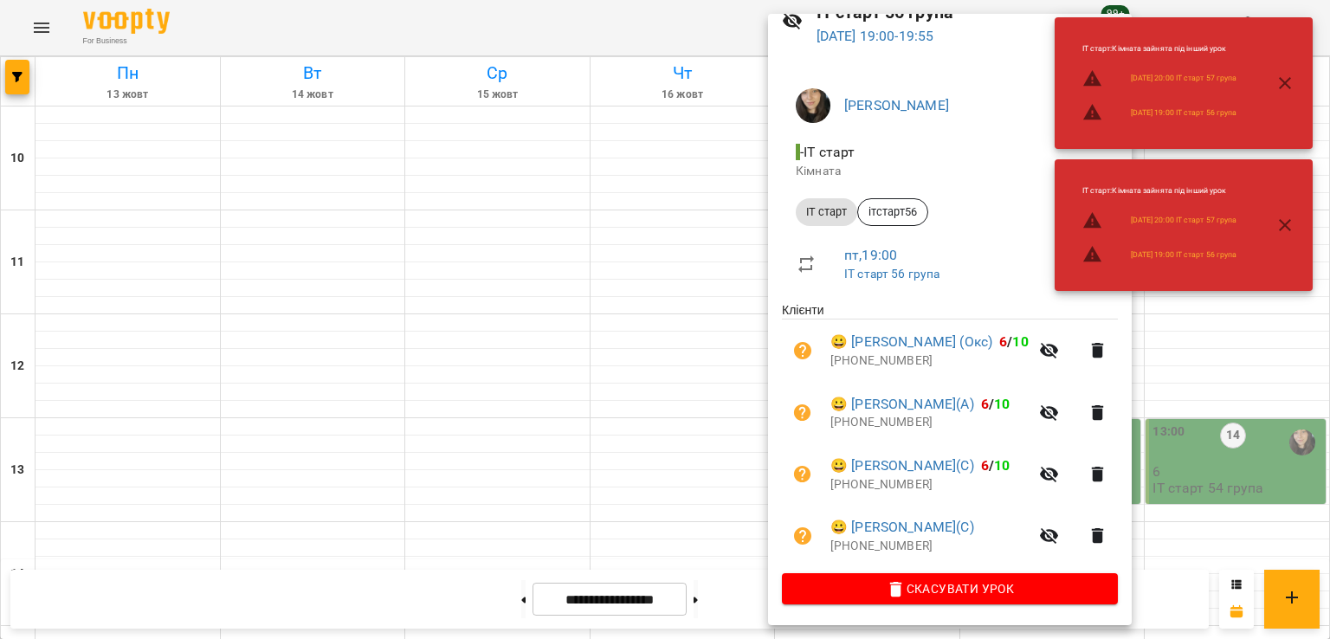
click at [161, 178] on div at bounding box center [665, 319] width 1330 height 639
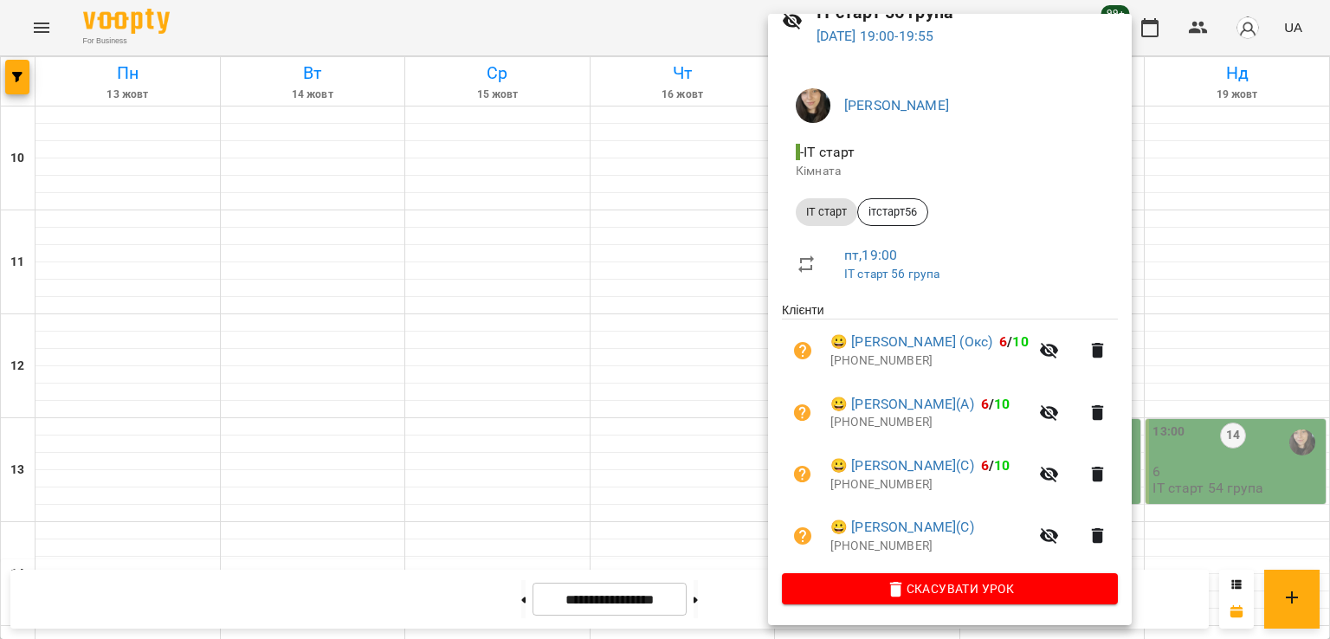
drag, startPoint x: 537, startPoint y: 259, endPoint x: 473, endPoint y: 230, distance: 70.2
click at [534, 257] on div at bounding box center [665, 319] width 1330 height 639
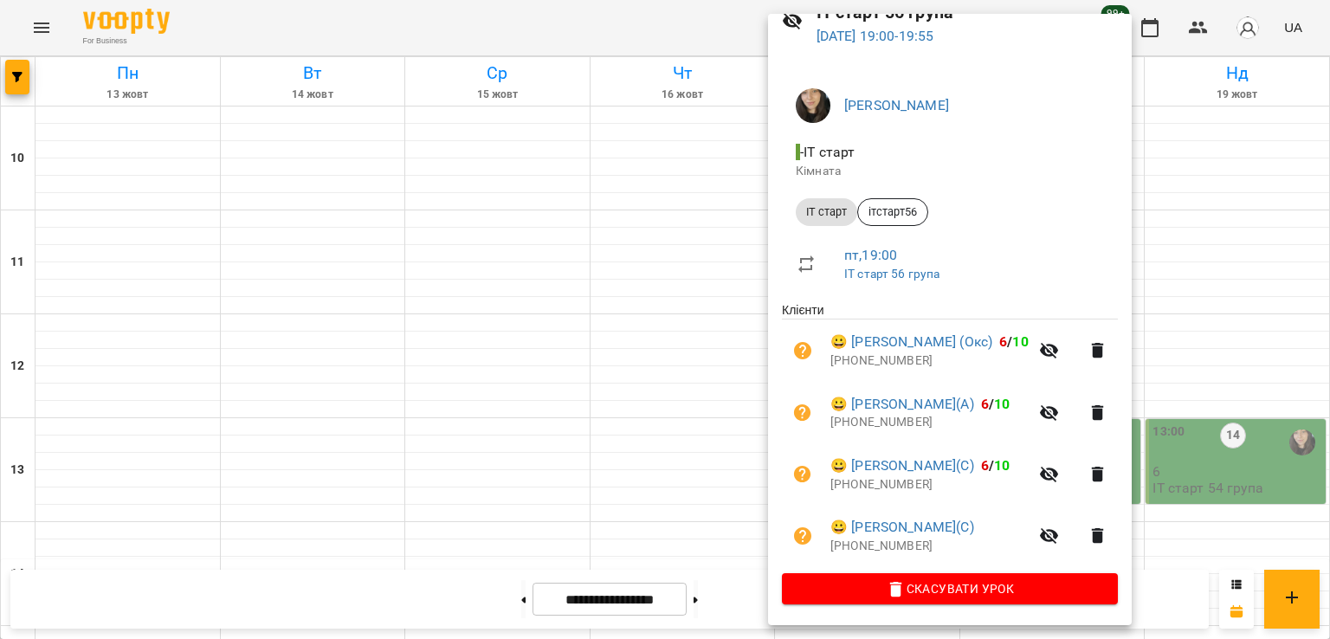
click at [133, 190] on div at bounding box center [665, 319] width 1330 height 639
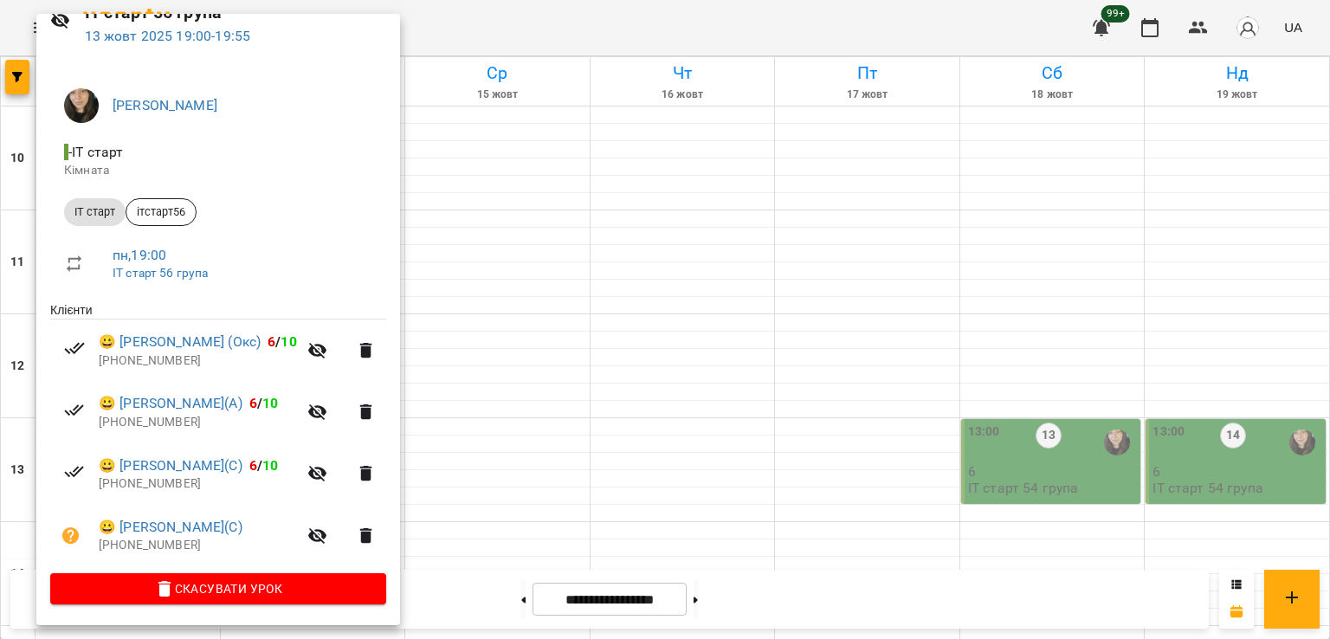
drag, startPoint x: 555, startPoint y: 261, endPoint x: 495, endPoint y: 243, distance: 63.1
click at [556, 258] on div at bounding box center [665, 319] width 1330 height 639
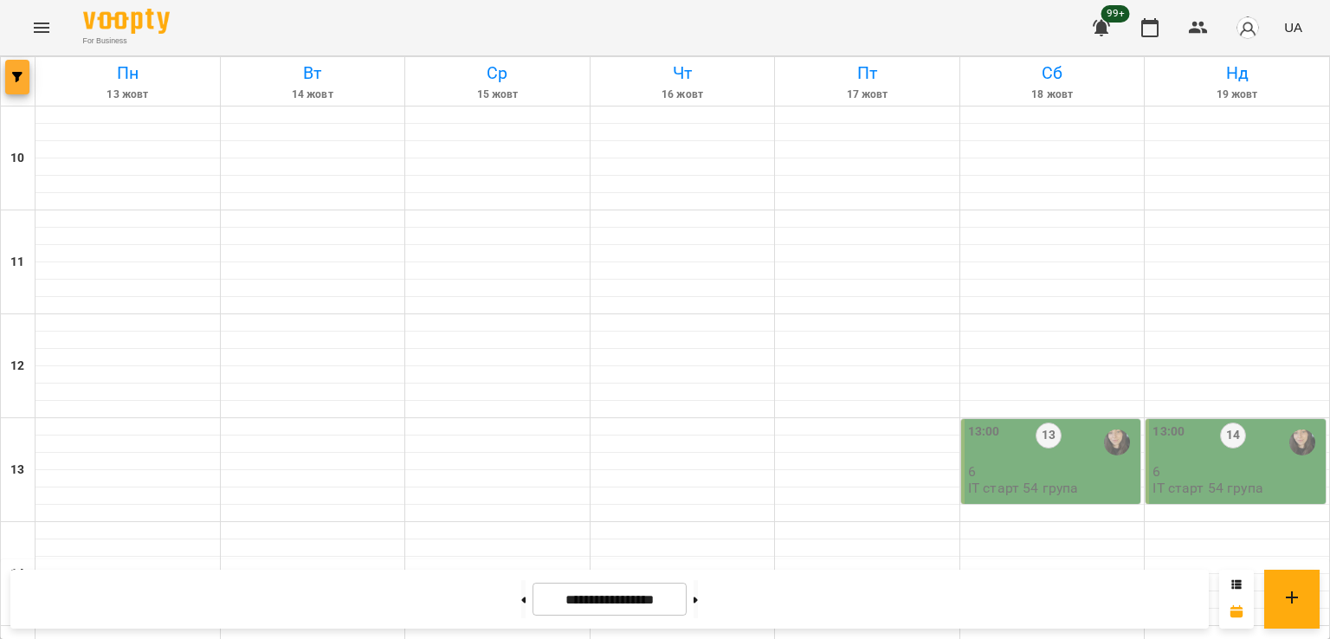
click at [19, 85] on button "button" at bounding box center [17, 77] width 24 height 35
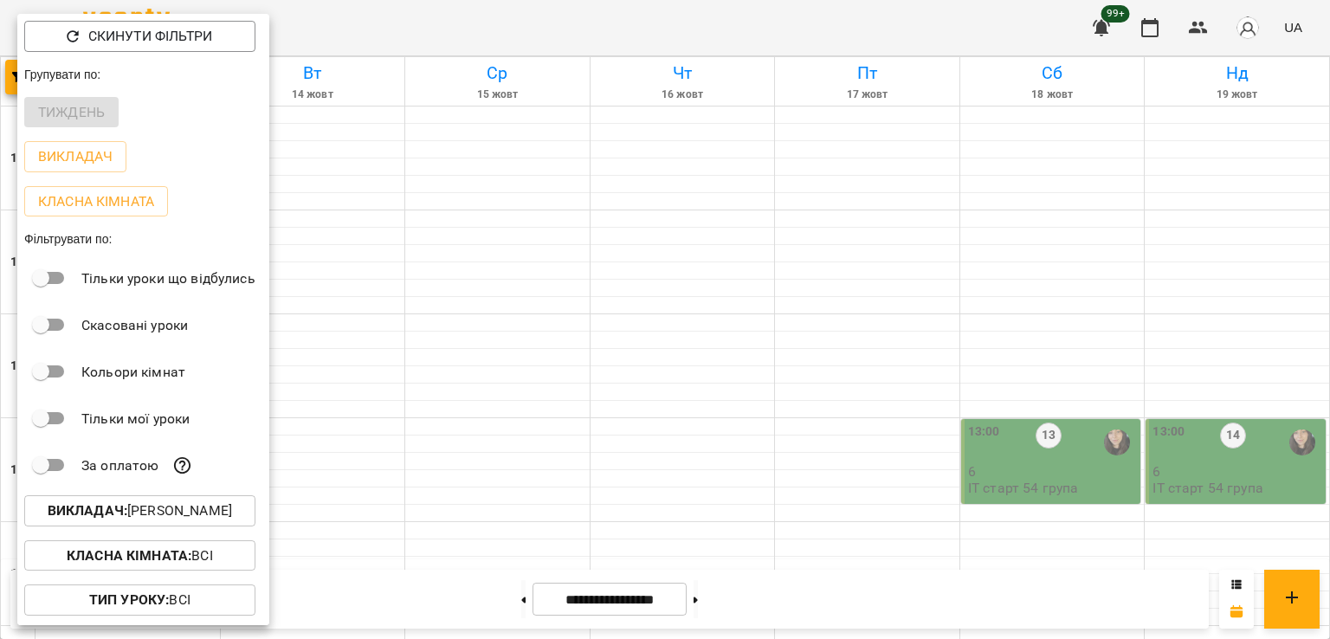
click at [211, 508] on p "Викладач : Анастасія Герус" at bounding box center [140, 511] width 184 height 21
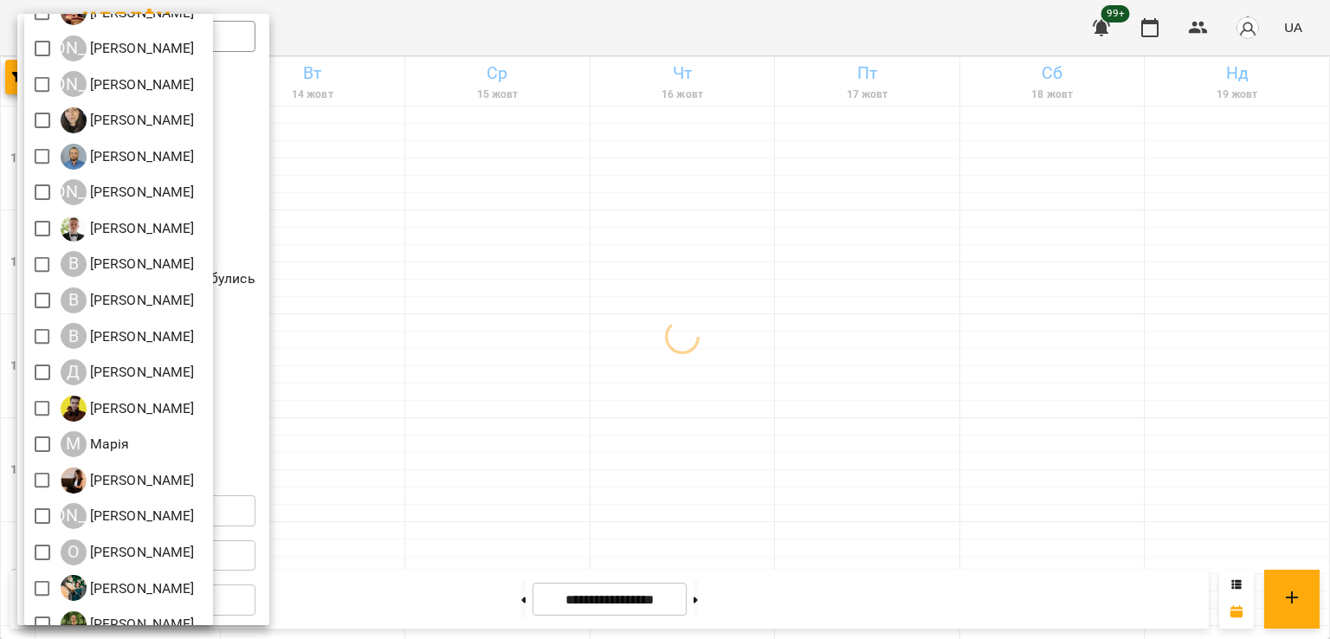
scroll to position [194, 0]
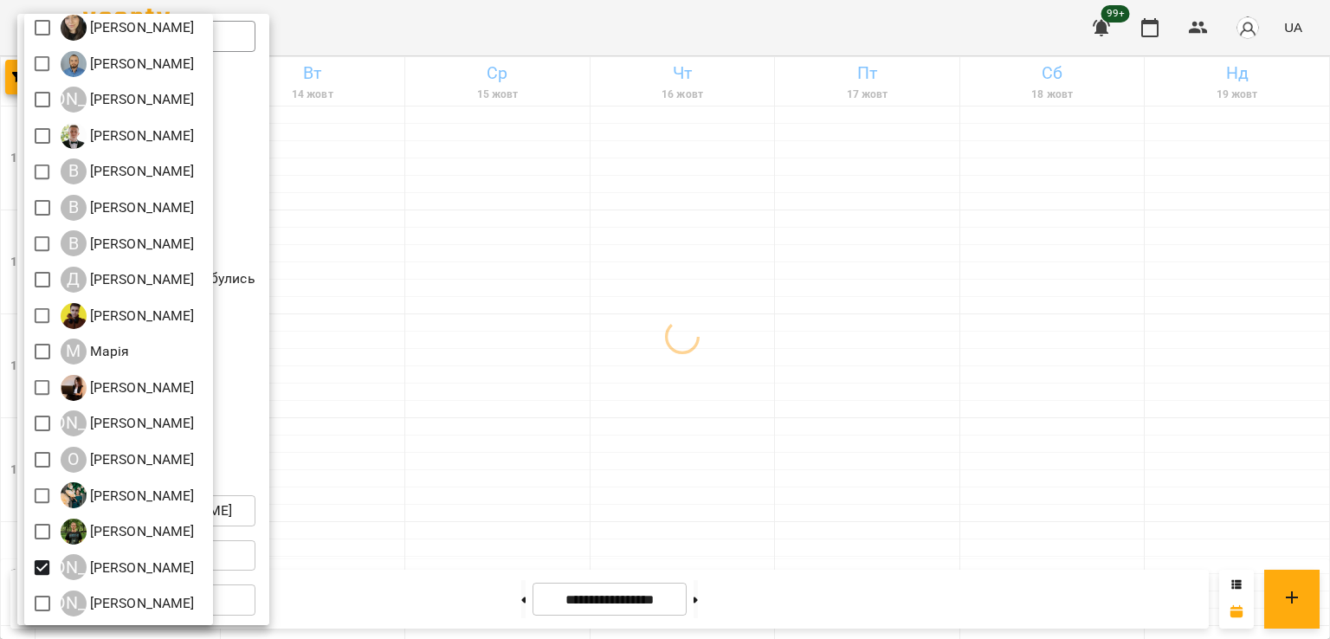
click at [511, 386] on div at bounding box center [665, 319] width 1330 height 639
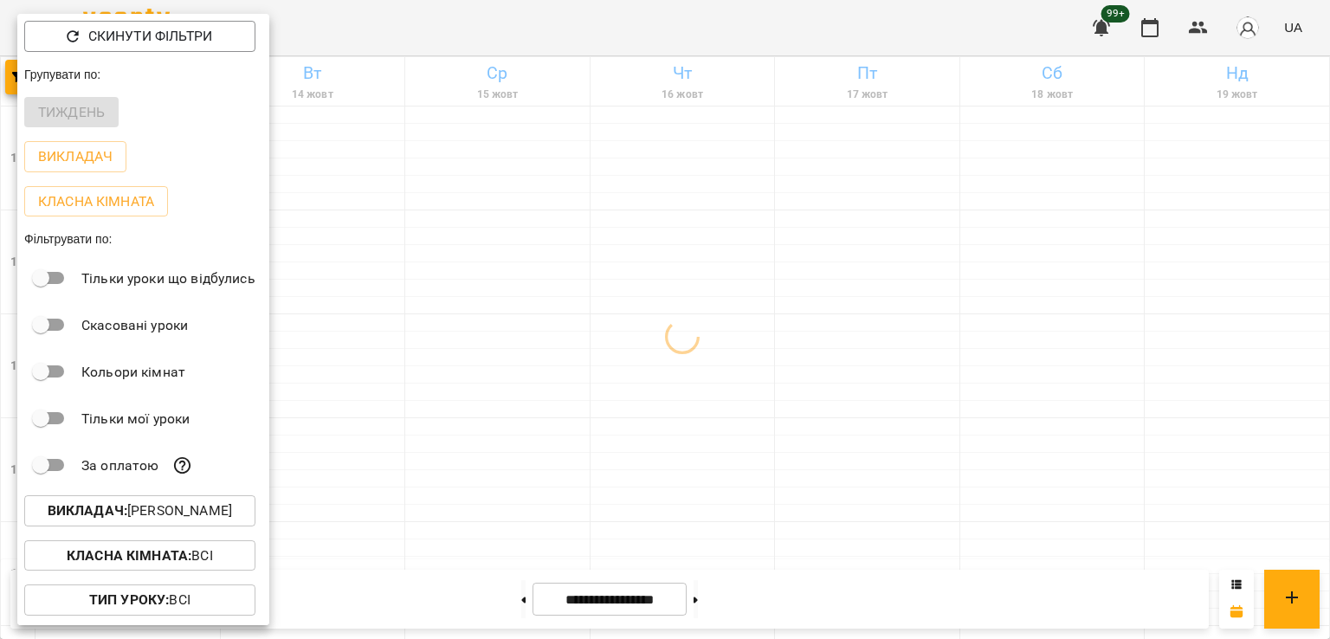
click at [452, 334] on div at bounding box center [665, 319] width 1330 height 639
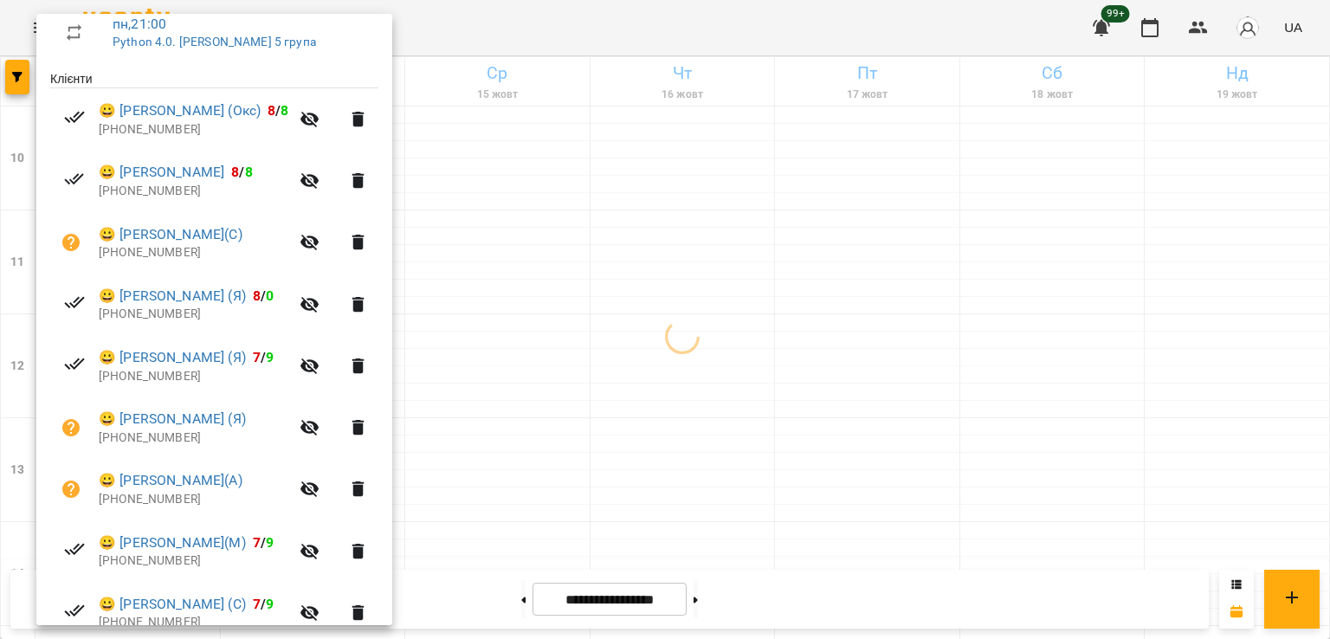
scroll to position [395, 0]
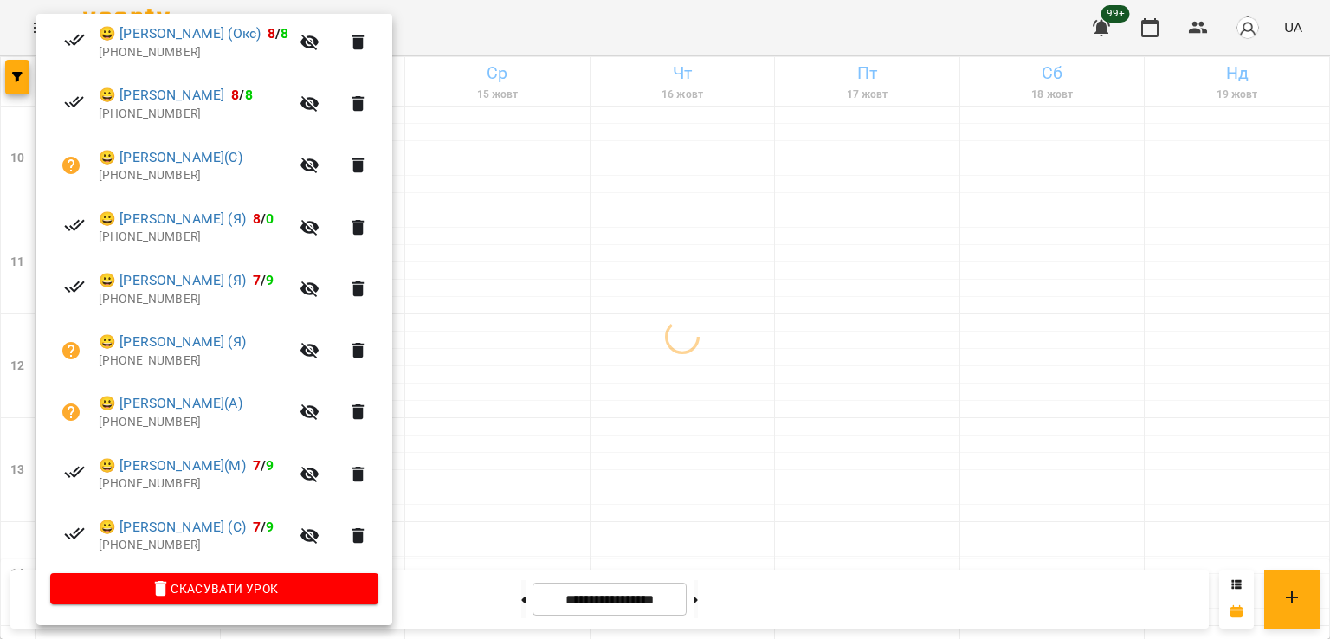
click at [493, 293] on div at bounding box center [665, 319] width 1330 height 639
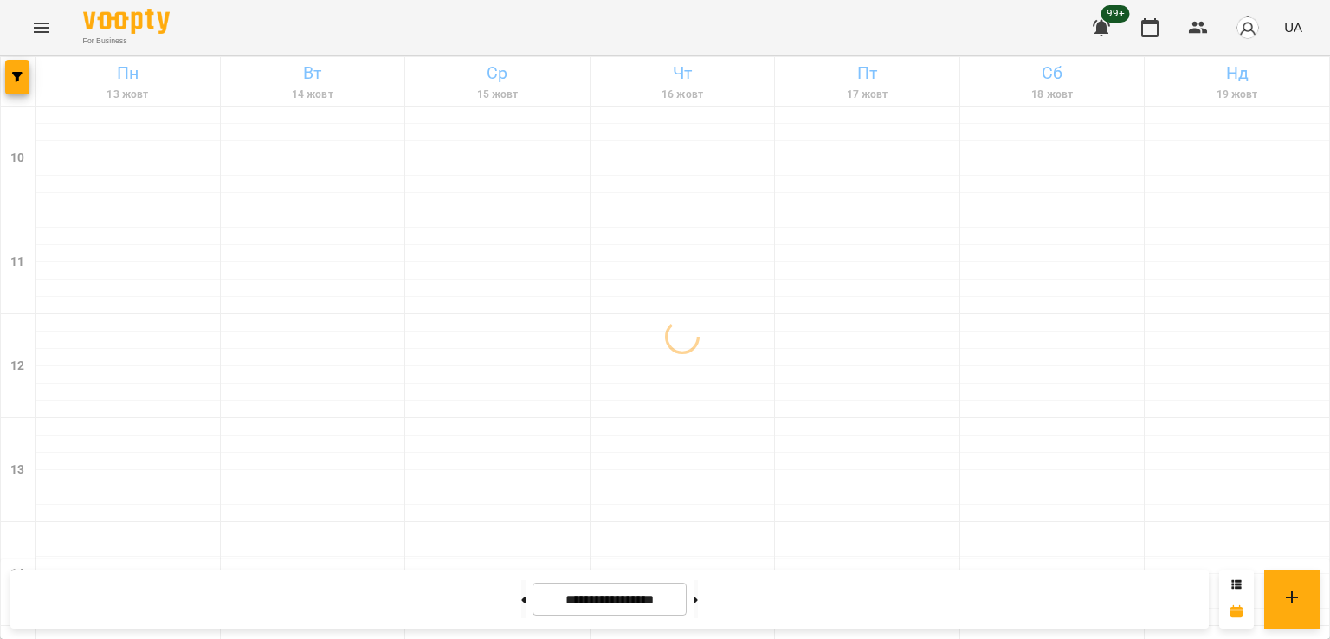
scroll to position [866, 0]
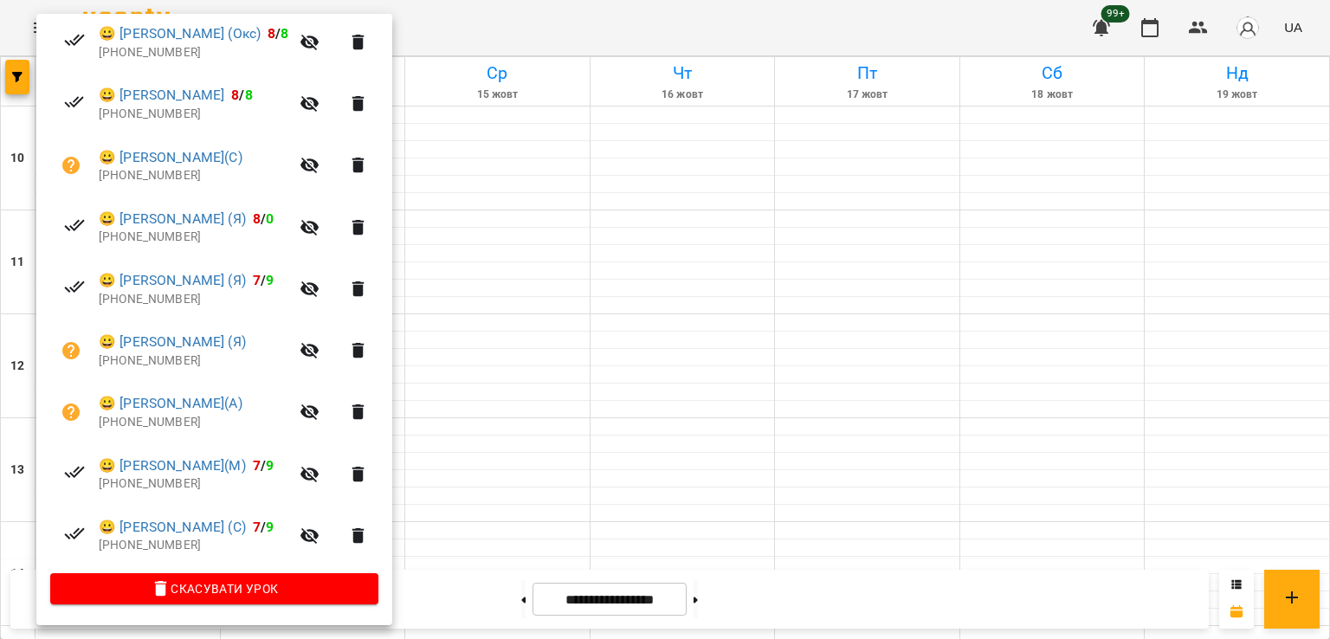
scroll to position [308, 0]
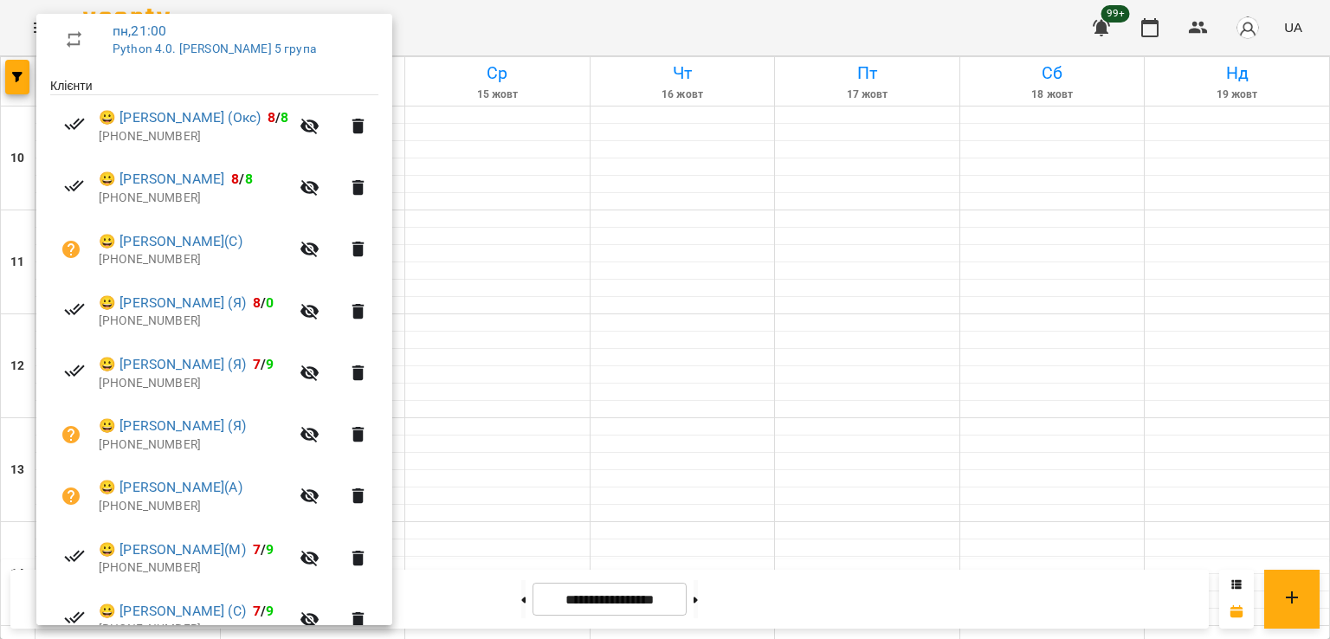
click at [468, 408] on div at bounding box center [665, 319] width 1330 height 639
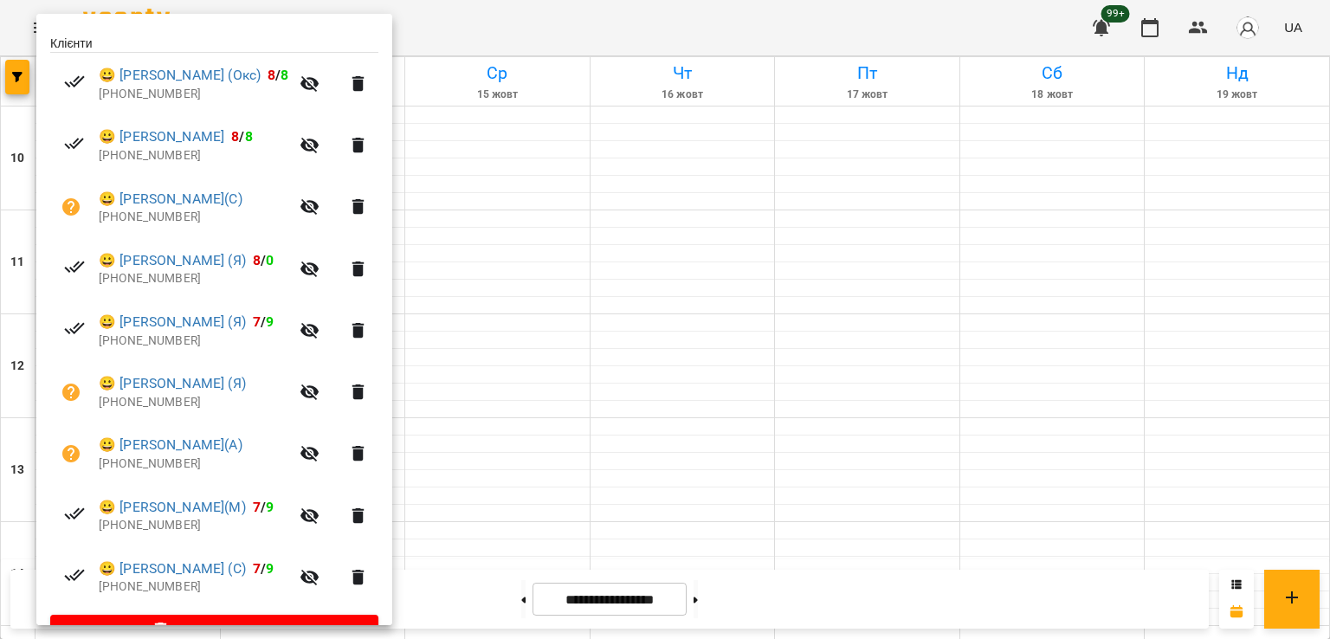
scroll to position [395, 0]
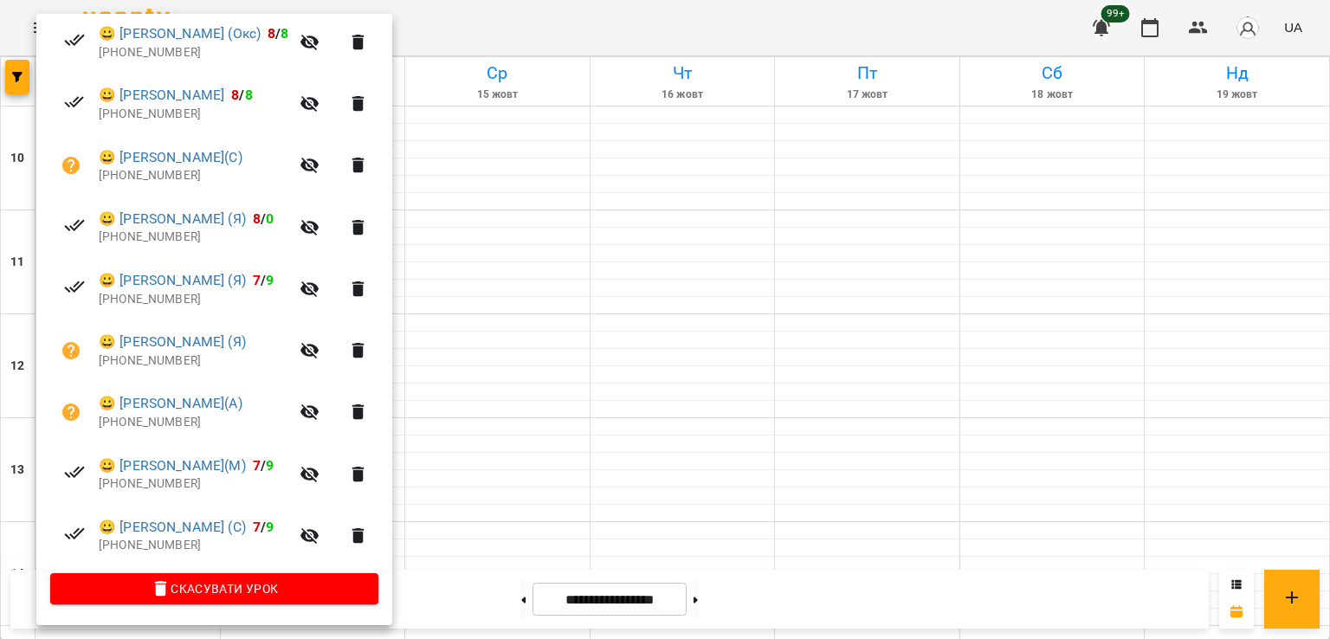
click at [496, 299] on div at bounding box center [665, 319] width 1330 height 639
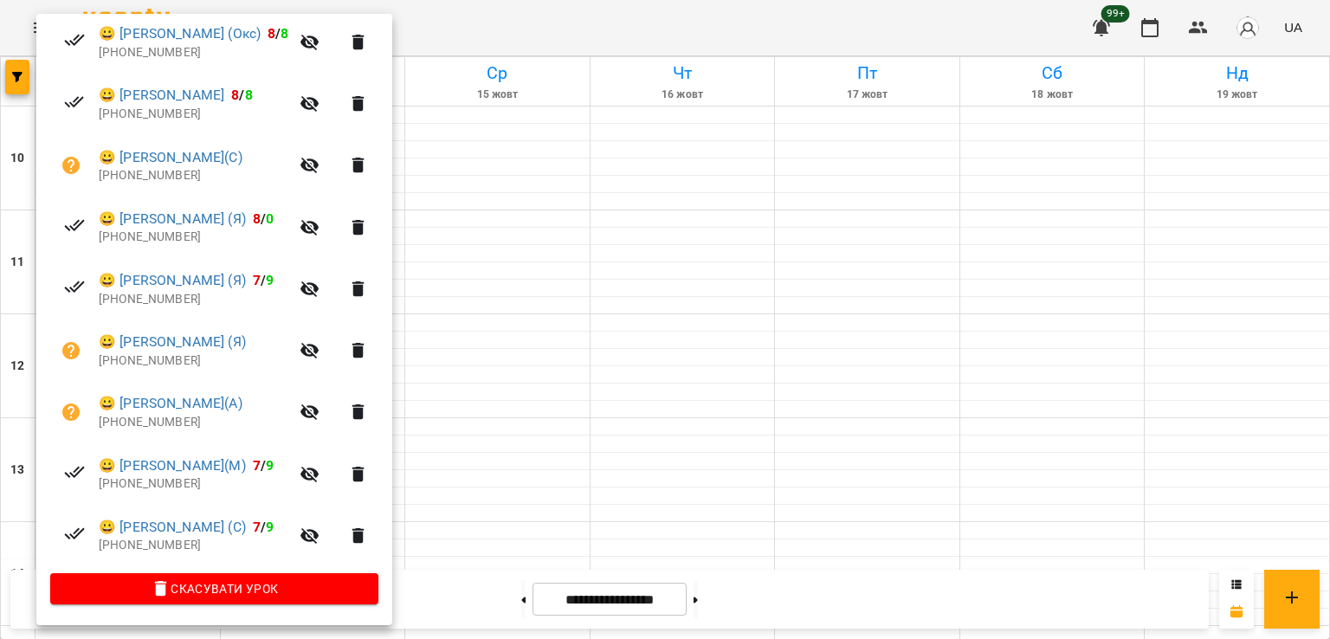
click at [499, 596] on div at bounding box center [665, 319] width 1330 height 639
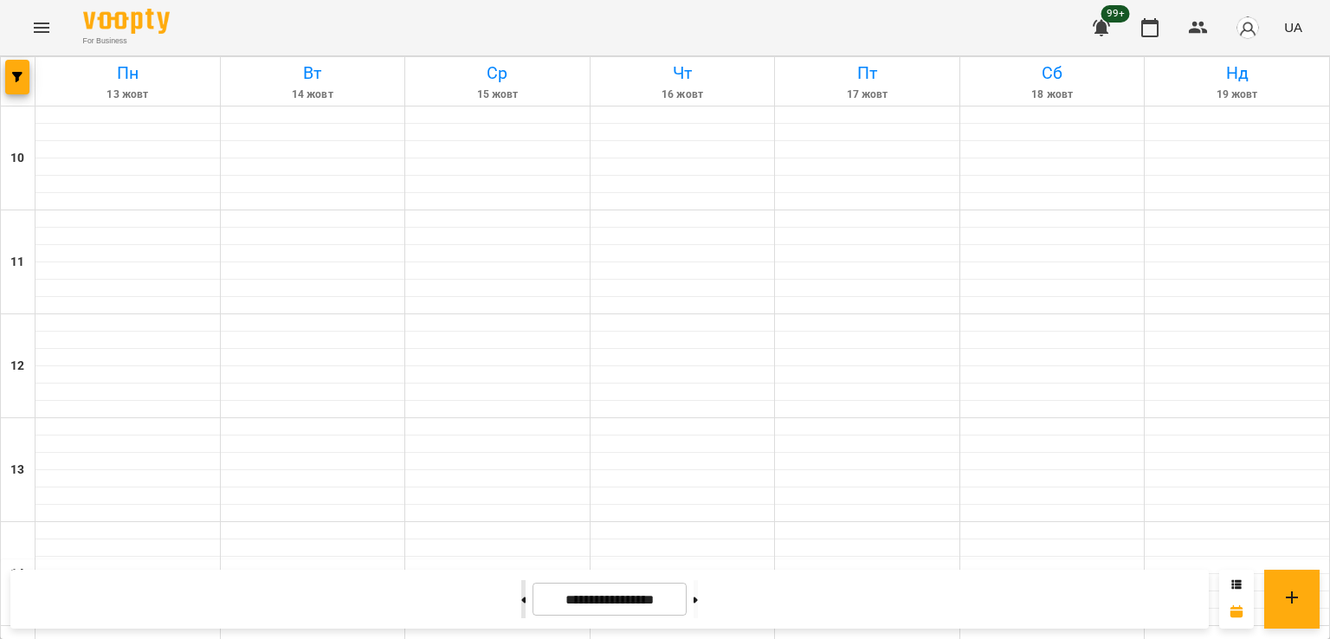
click at [521, 599] on button at bounding box center [523, 599] width 4 height 38
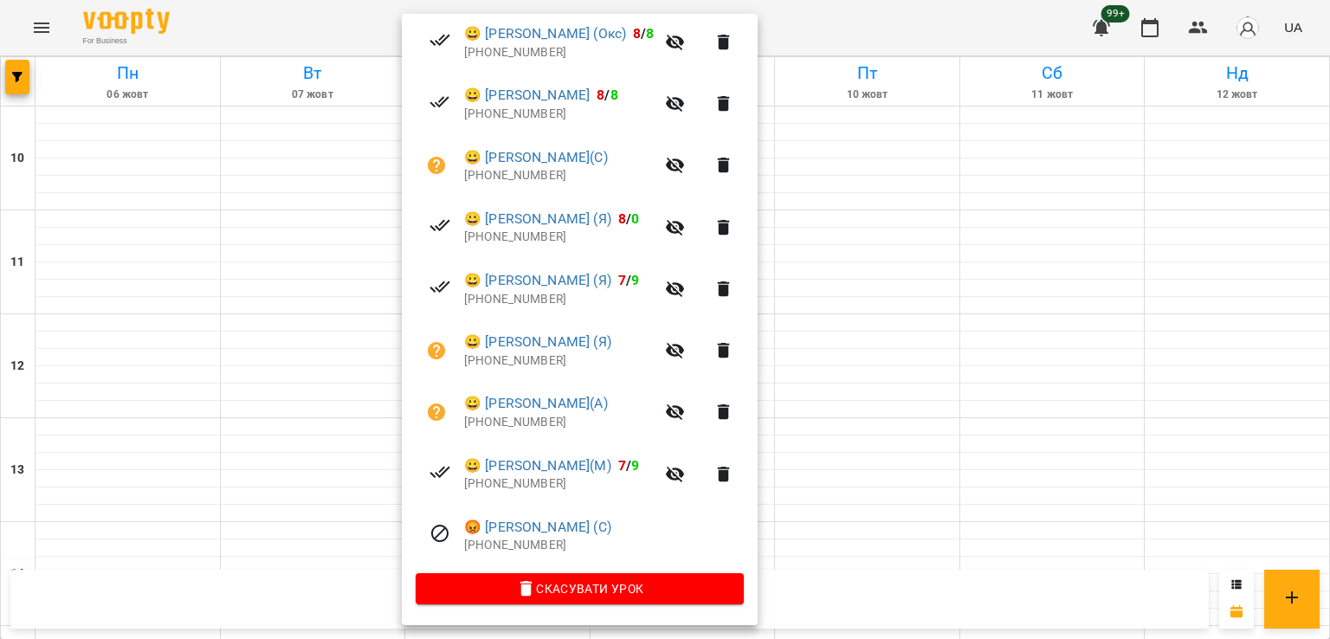
click at [83, 437] on div at bounding box center [665, 319] width 1330 height 639
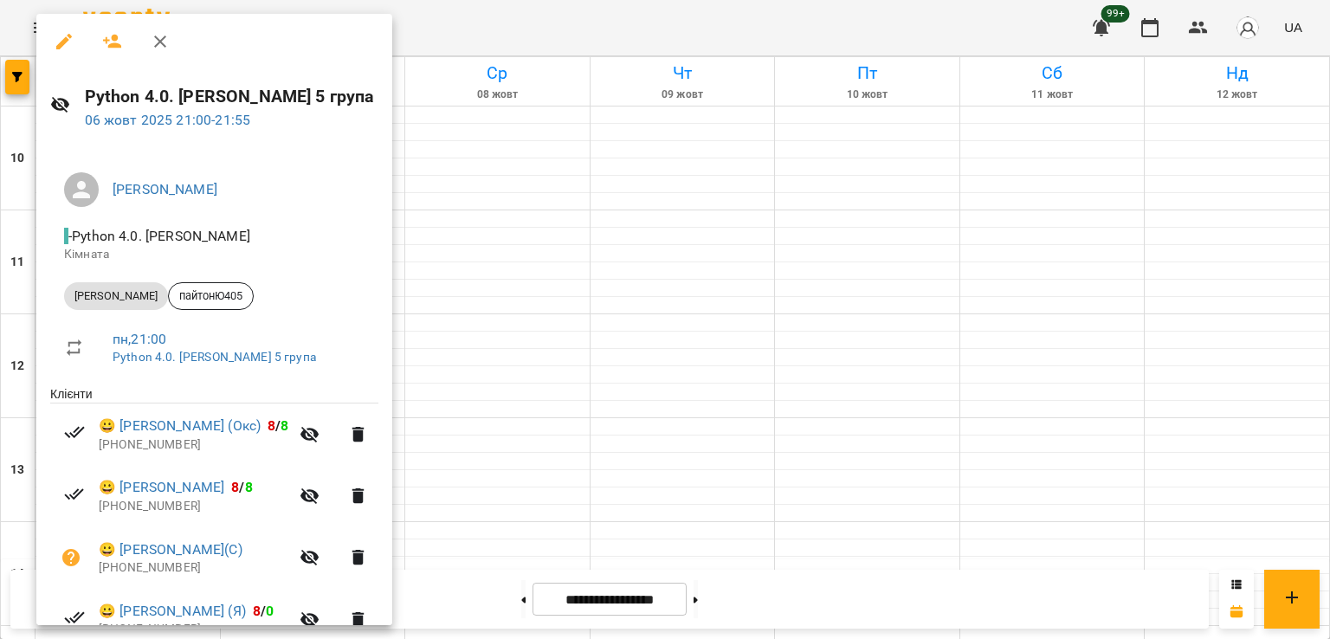
click at [17, 72] on div at bounding box center [665, 319] width 1330 height 639
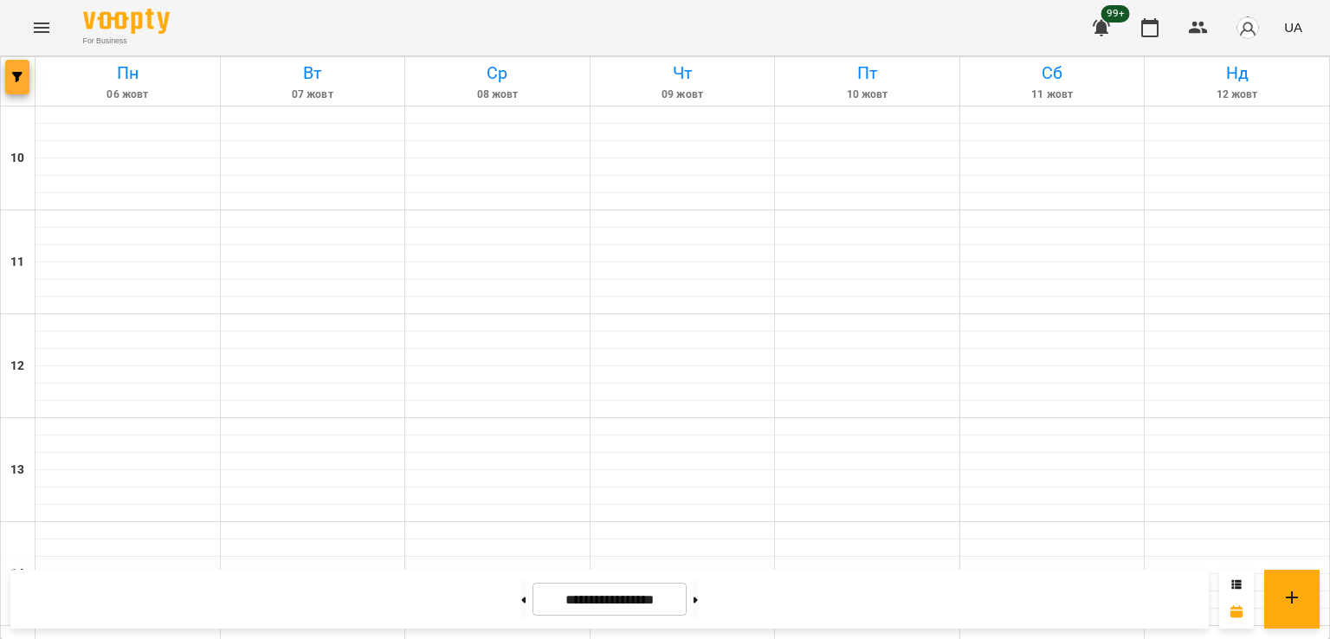
click at [21, 80] on icon "button" at bounding box center [17, 77] width 10 height 10
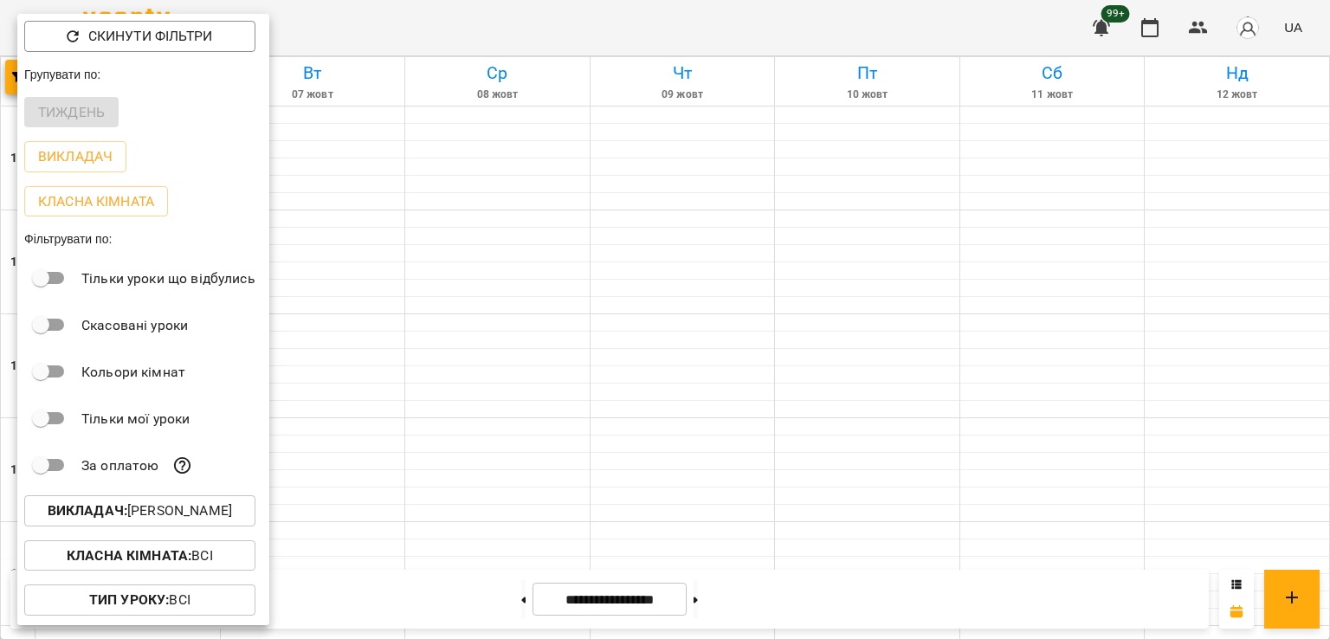
click at [202, 520] on p "Викладач : Юрій Шпак" at bounding box center [140, 511] width 184 height 21
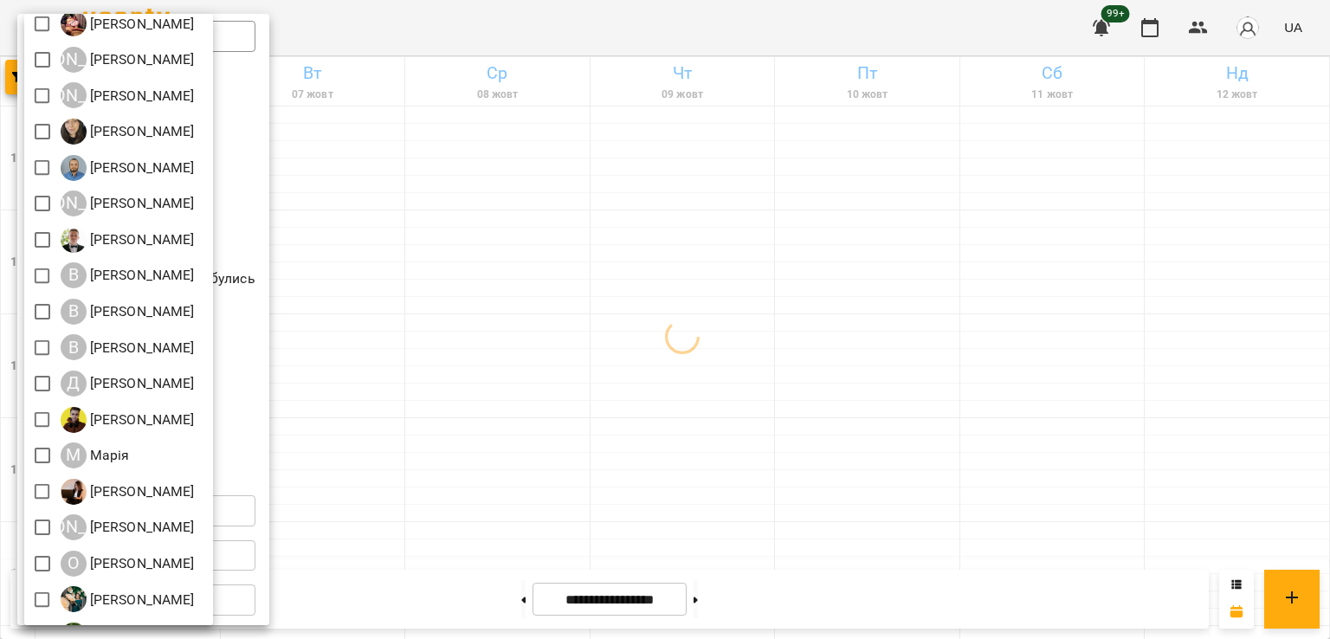
scroll to position [194, 0]
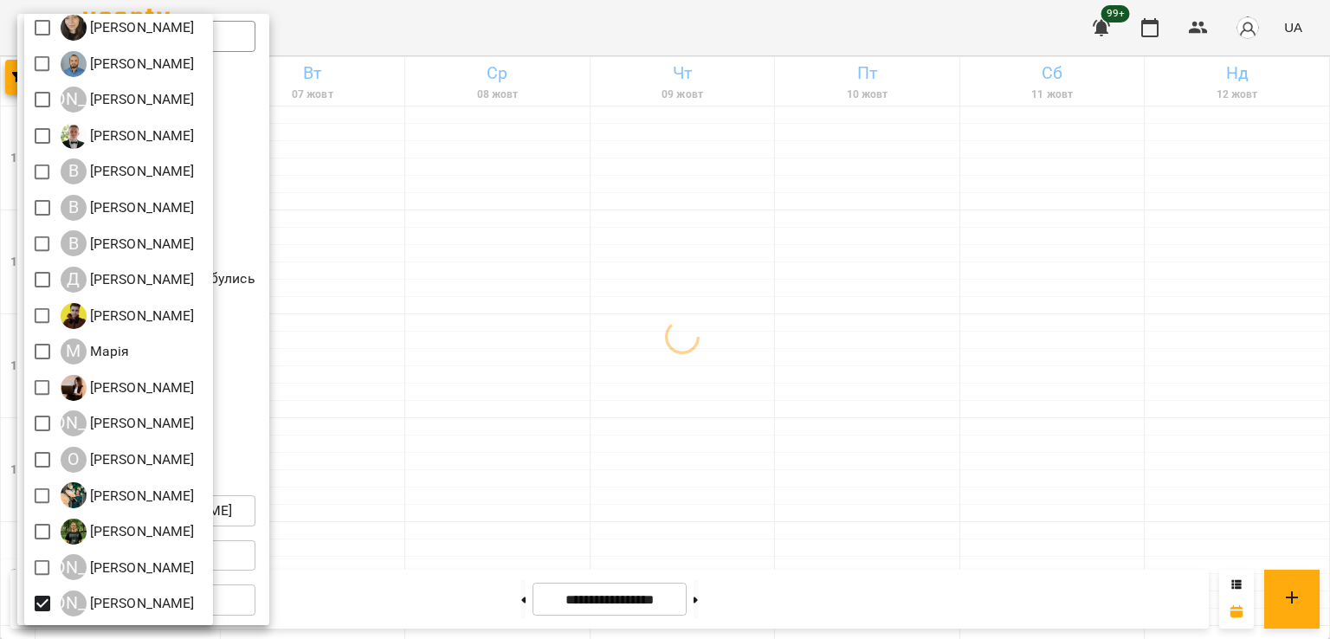
click at [669, 407] on div at bounding box center [665, 319] width 1330 height 639
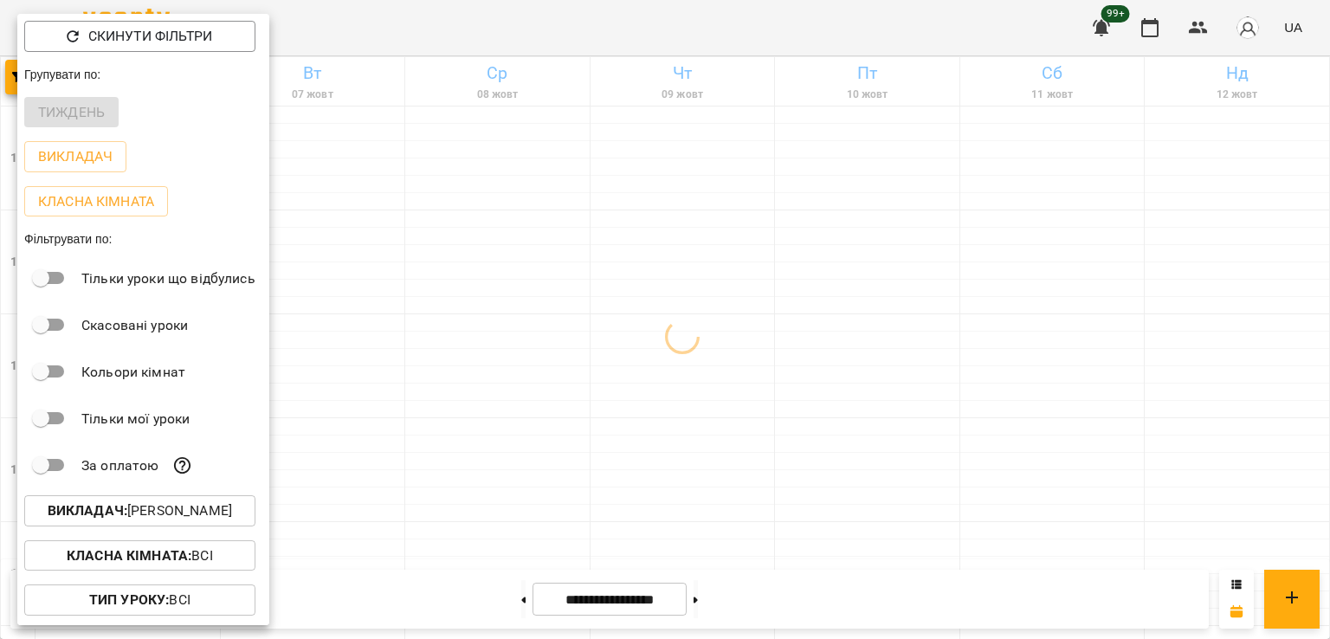
click at [626, 233] on div at bounding box center [665, 319] width 1330 height 639
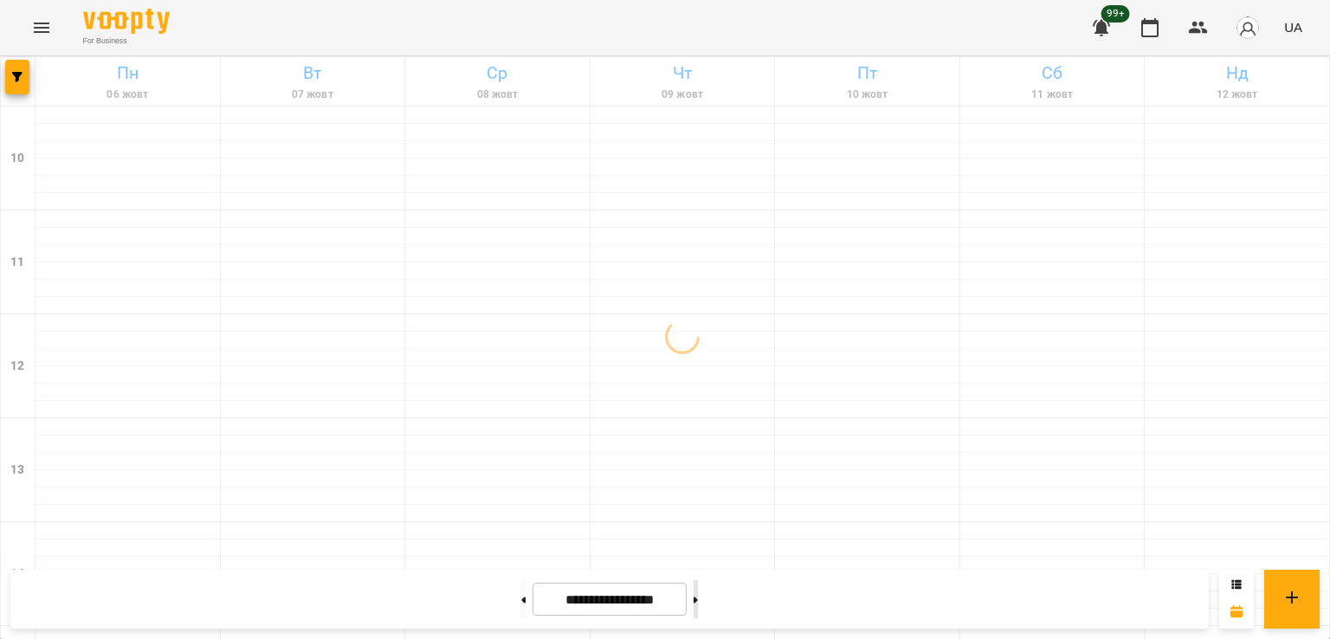
click at [698, 597] on icon at bounding box center [696, 600] width 4 height 7
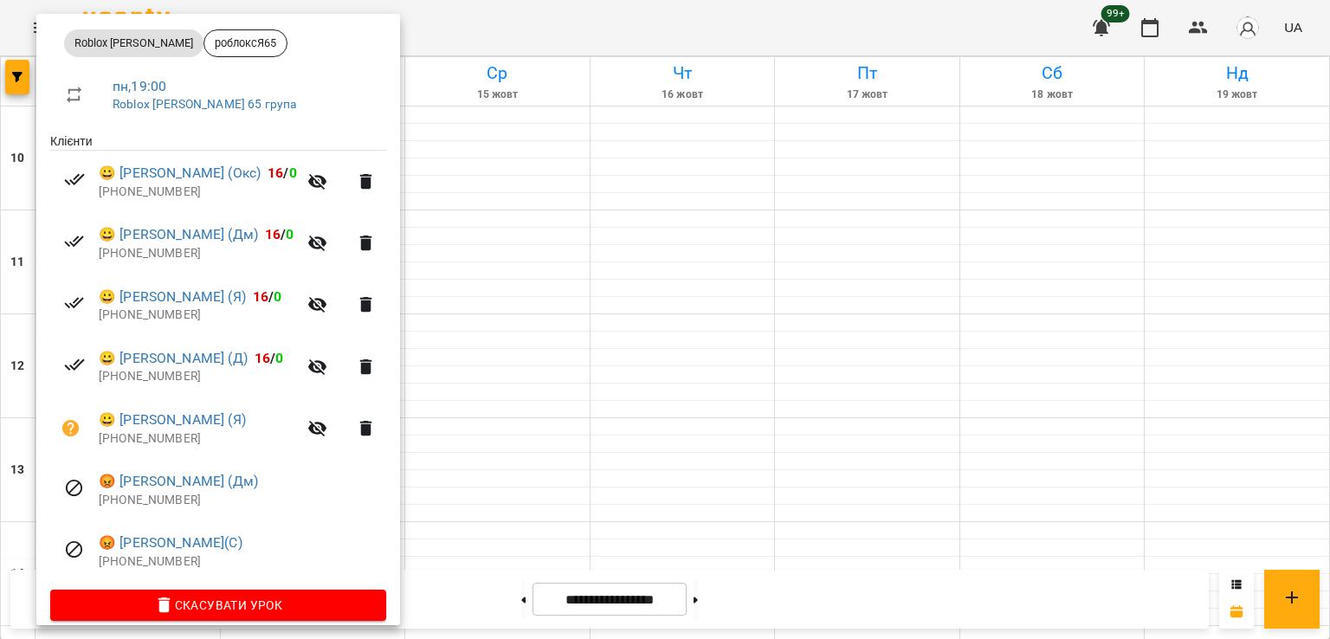
scroll to position [271, 0]
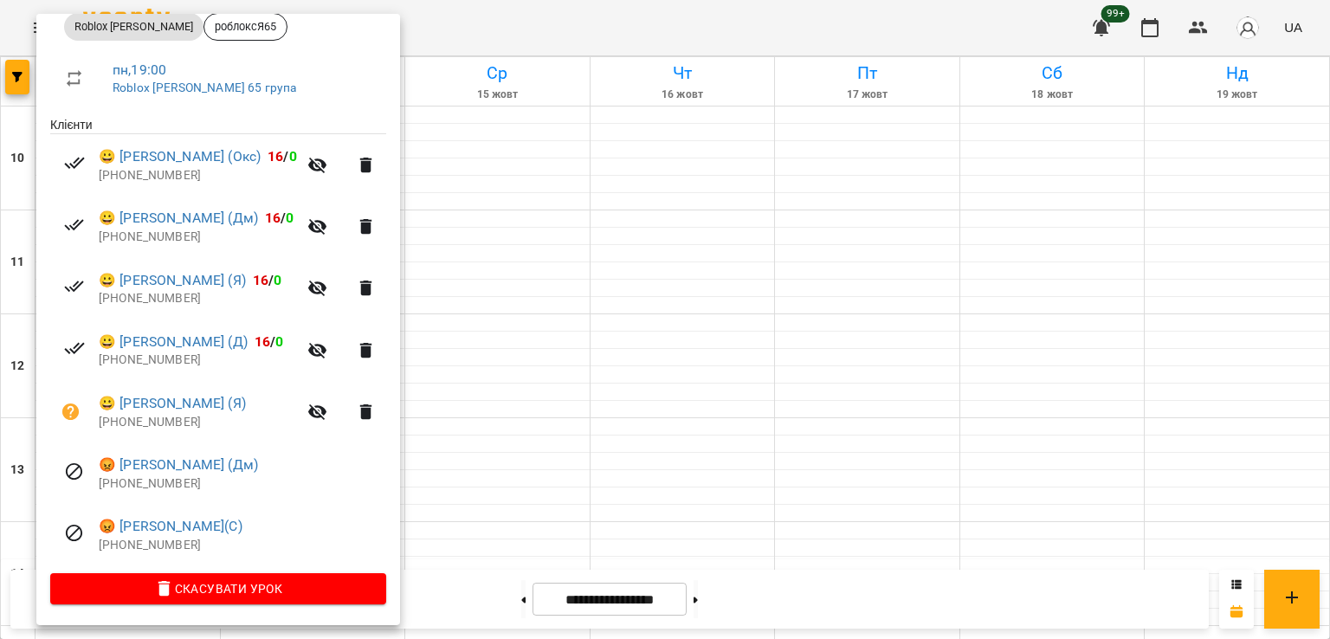
click at [558, 509] on div at bounding box center [665, 319] width 1330 height 639
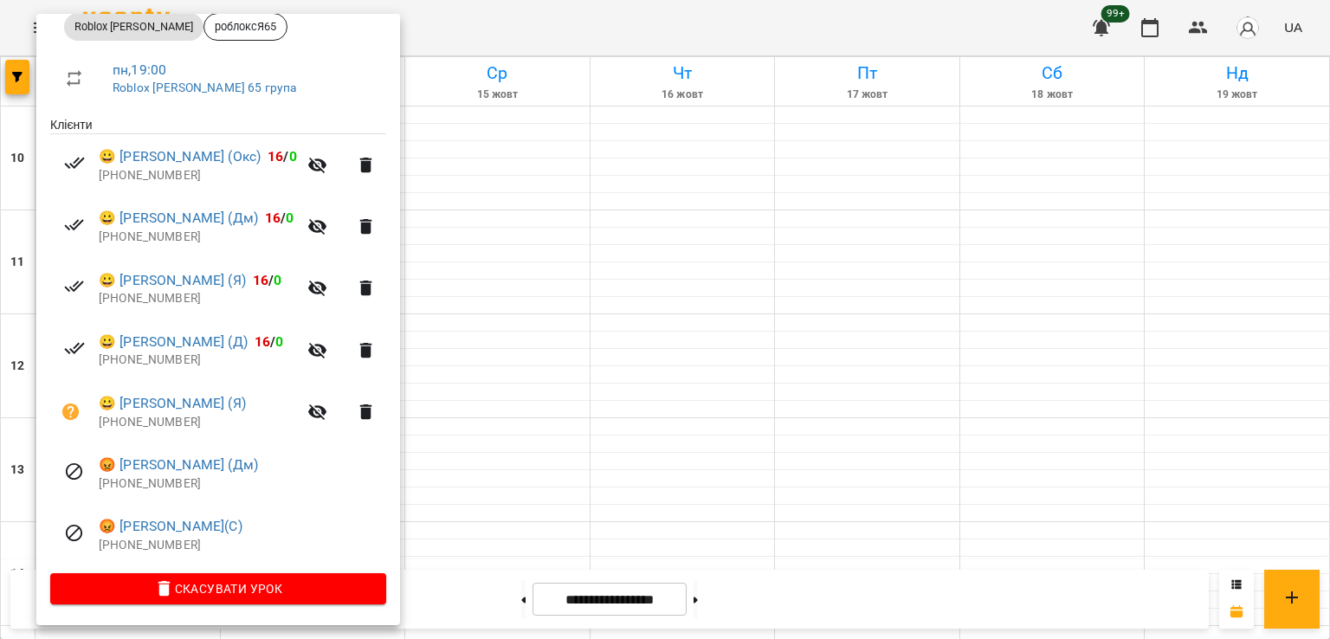
click at [651, 311] on div at bounding box center [665, 319] width 1330 height 639
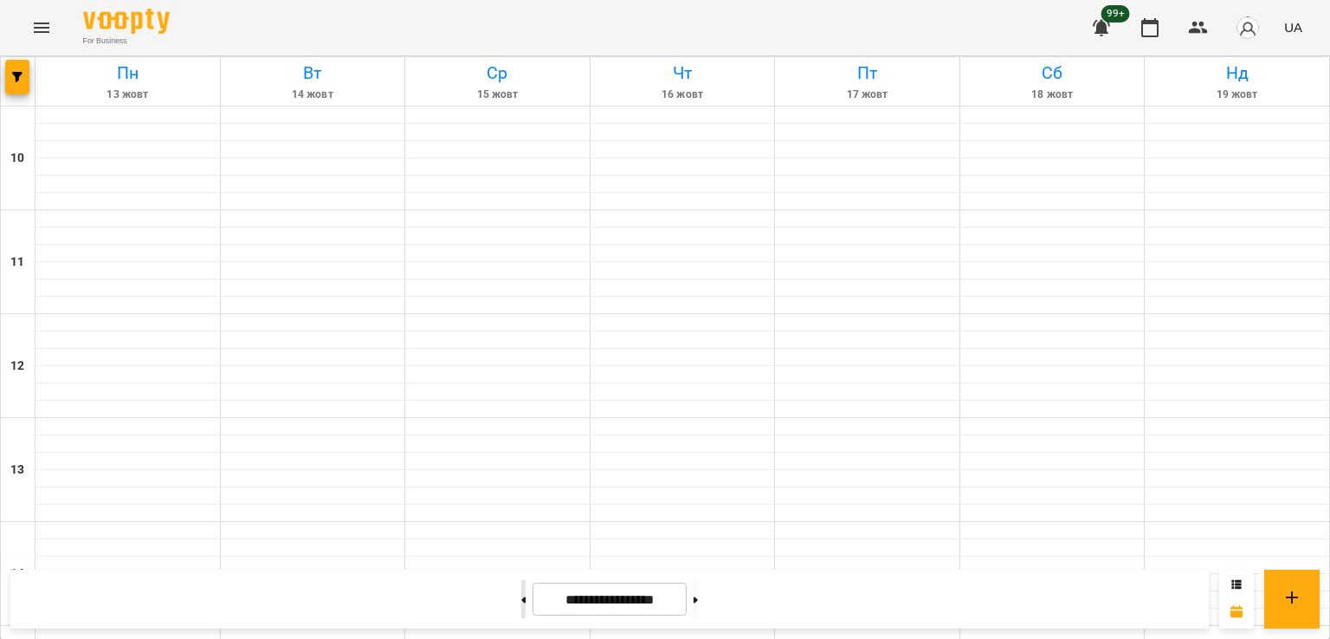
click at [522, 599] on icon at bounding box center [524, 600] width 4 height 6
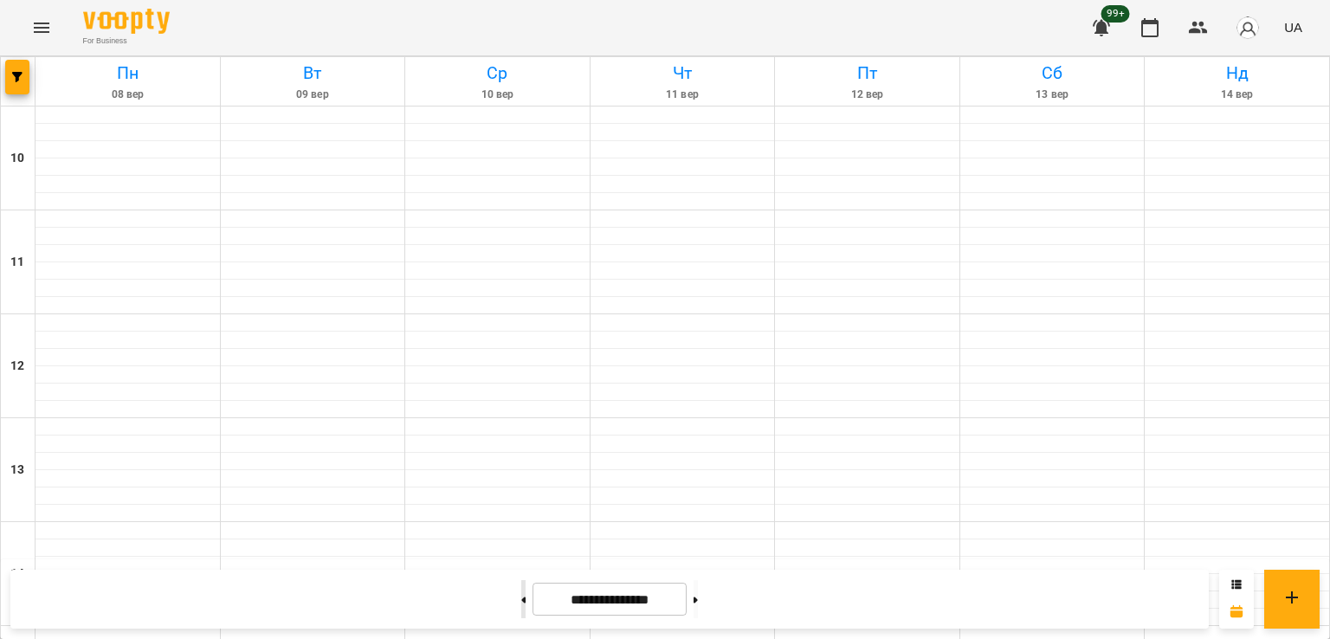
click at [522, 599] on icon at bounding box center [524, 600] width 4 height 6
type input "**********"
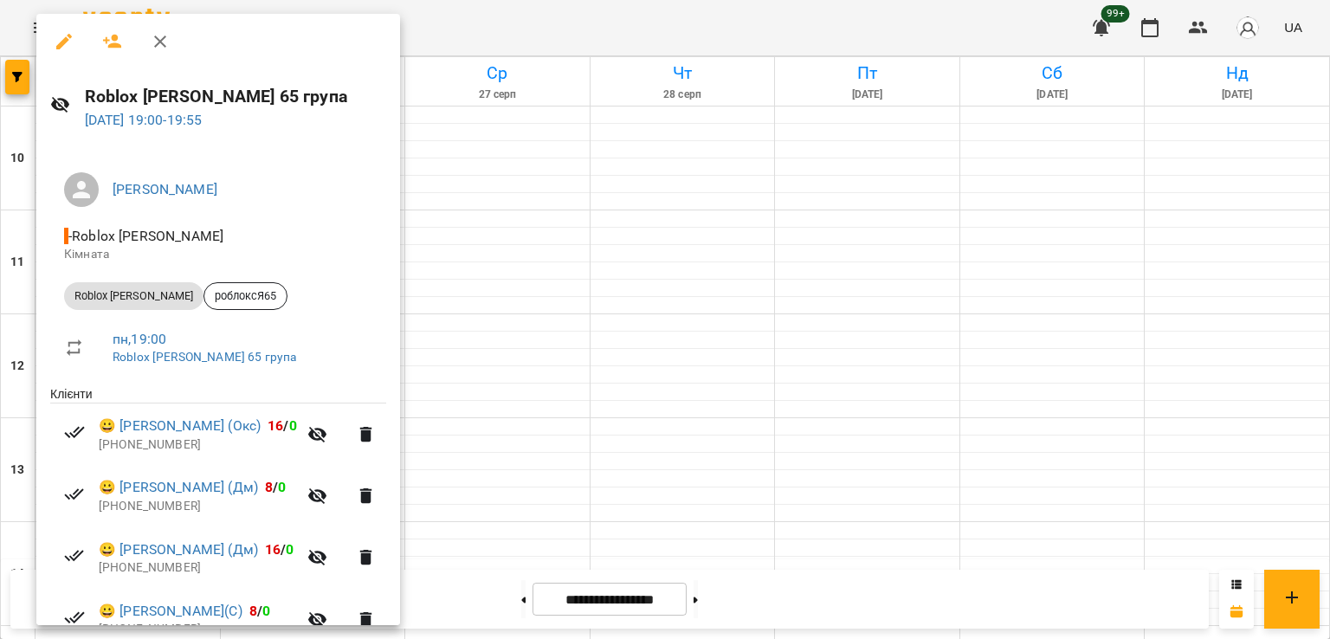
scroll to position [456, 0]
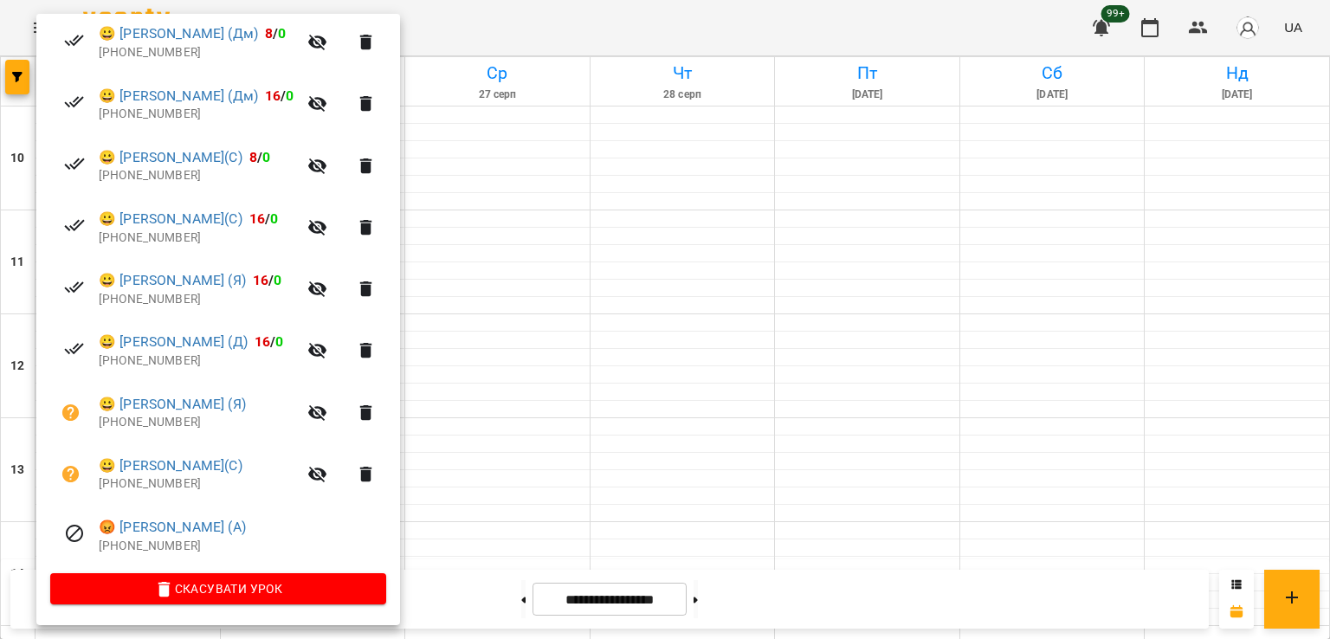
click at [477, 219] on div at bounding box center [665, 319] width 1330 height 639
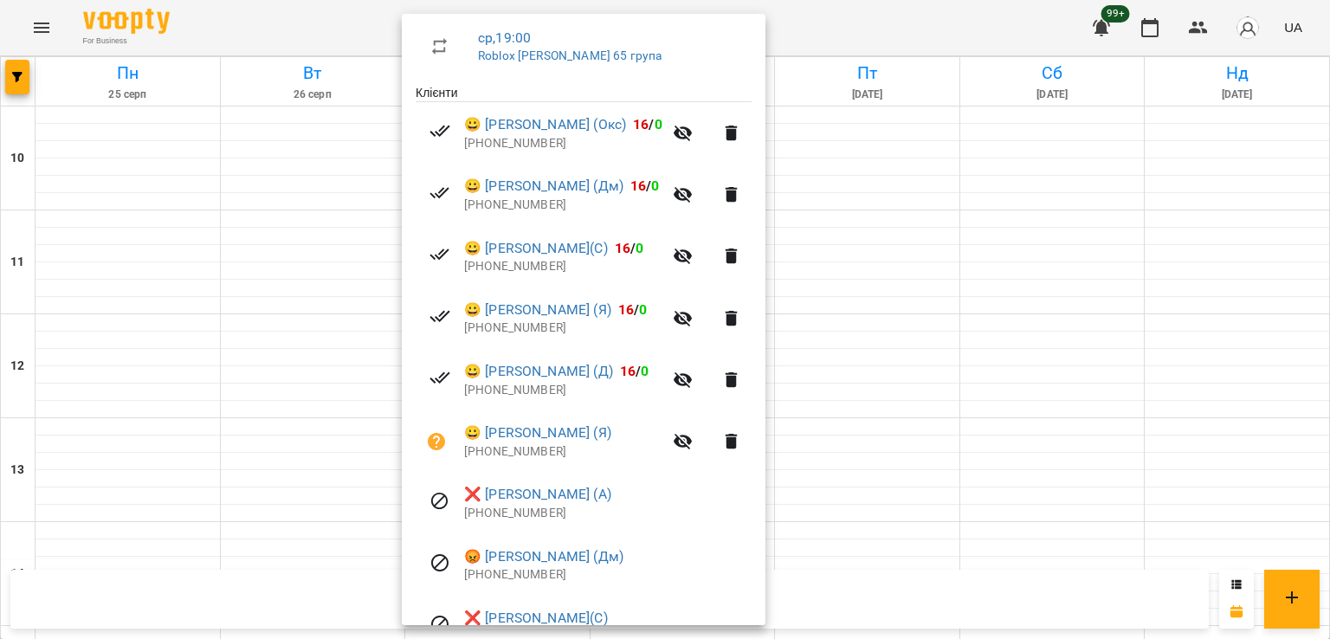
scroll to position [283, 0]
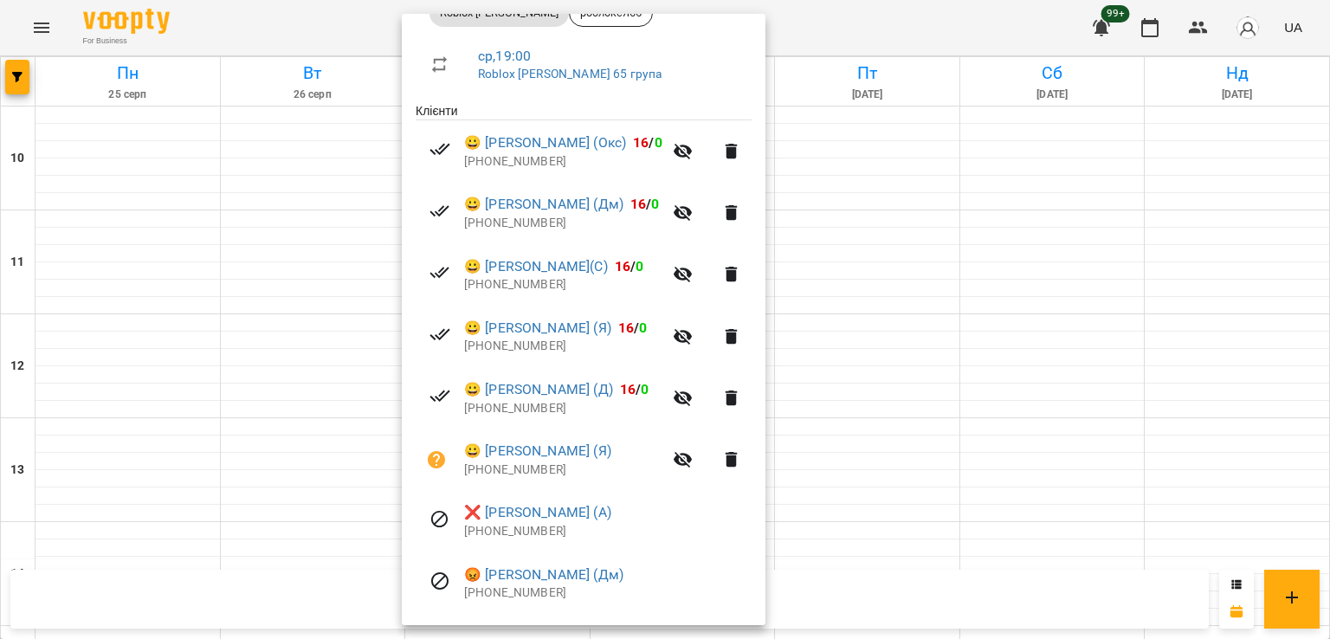
click at [295, 320] on div at bounding box center [665, 319] width 1330 height 639
